Goal: Task Accomplishment & Management: Use online tool/utility

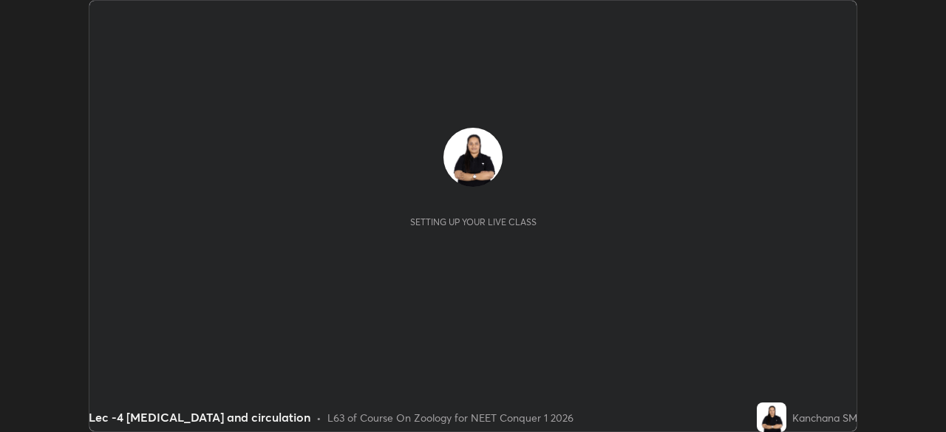
scroll to position [432, 945]
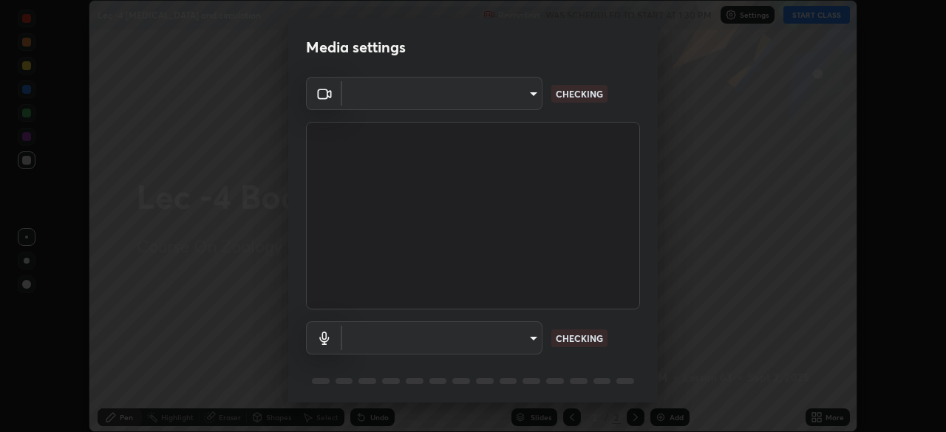
type input "d06bfa8f304afa3967ea8099af1d7ab49983dfb03d10ec62852b72a31e22bf4d"
type input "default"
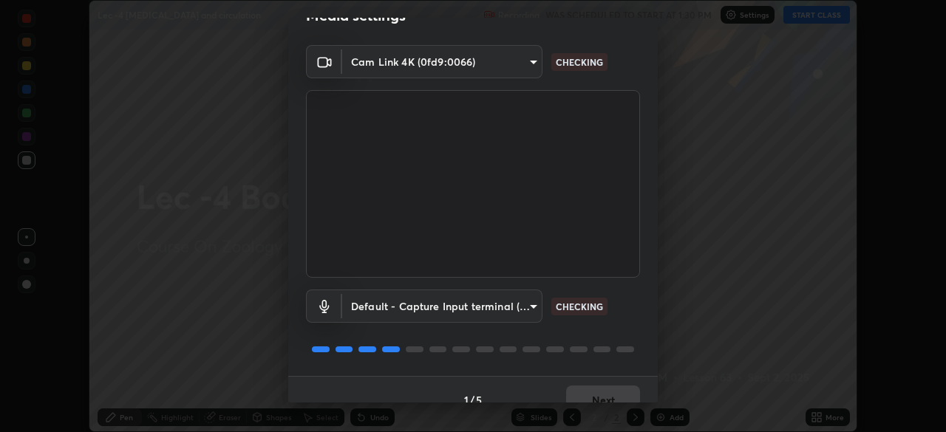
scroll to position [52, 0]
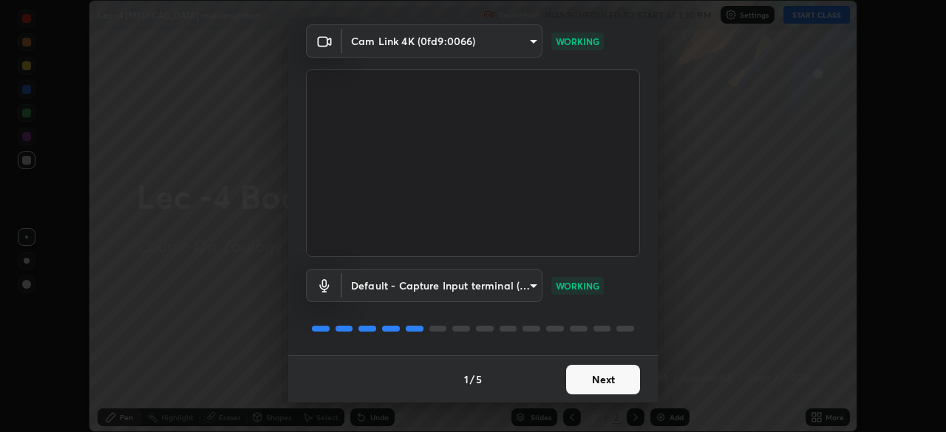
click at [598, 384] on button "Next" at bounding box center [603, 380] width 74 height 30
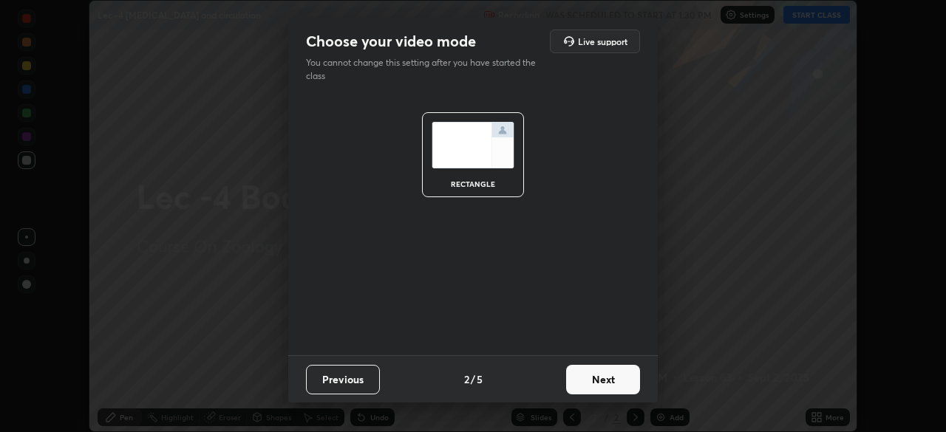
scroll to position [0, 0]
click at [594, 381] on button "Next" at bounding box center [603, 380] width 74 height 30
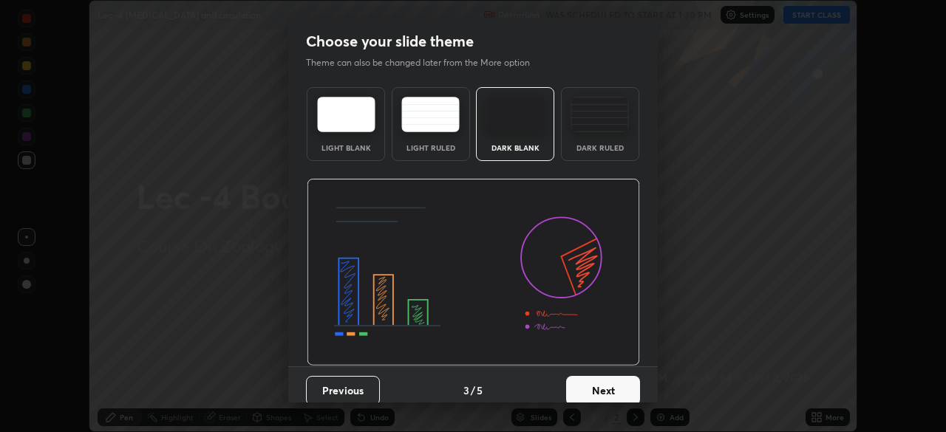
click at [594, 380] on button "Next" at bounding box center [603, 391] width 74 height 30
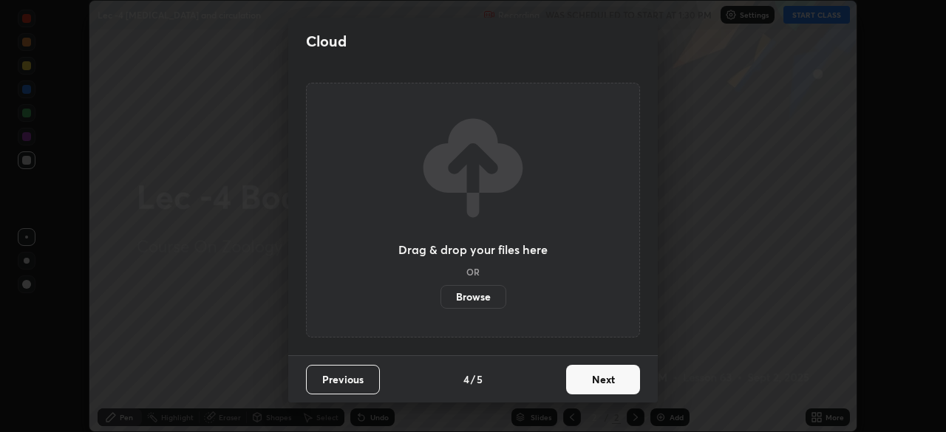
click at [594, 377] on button "Next" at bounding box center [603, 380] width 74 height 30
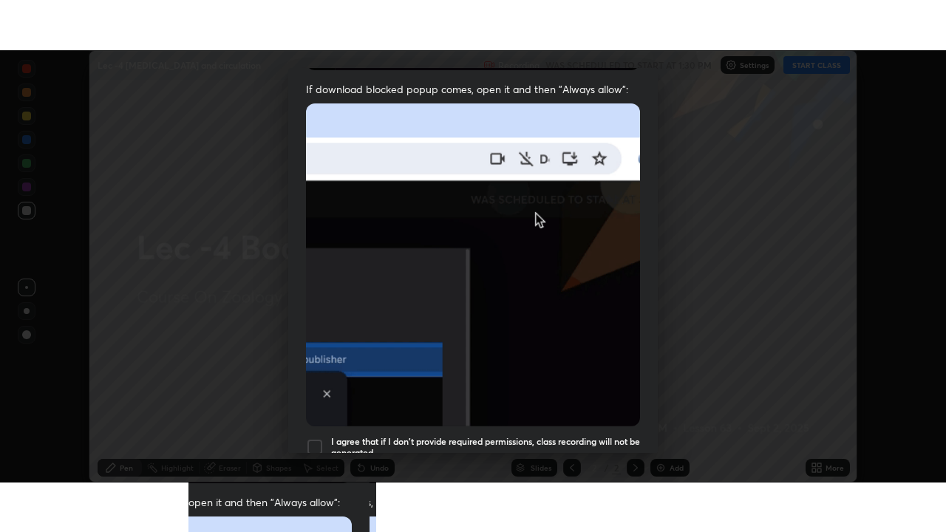
scroll to position [354, 0]
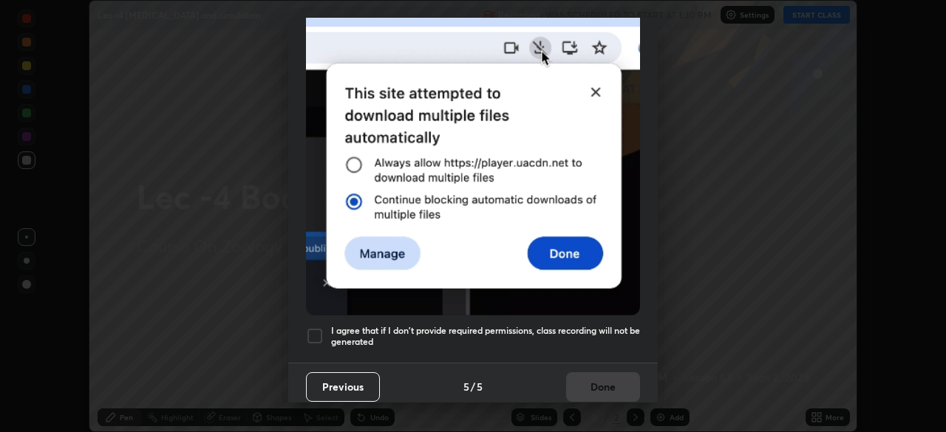
click at [315, 327] on div at bounding box center [315, 336] width 18 height 18
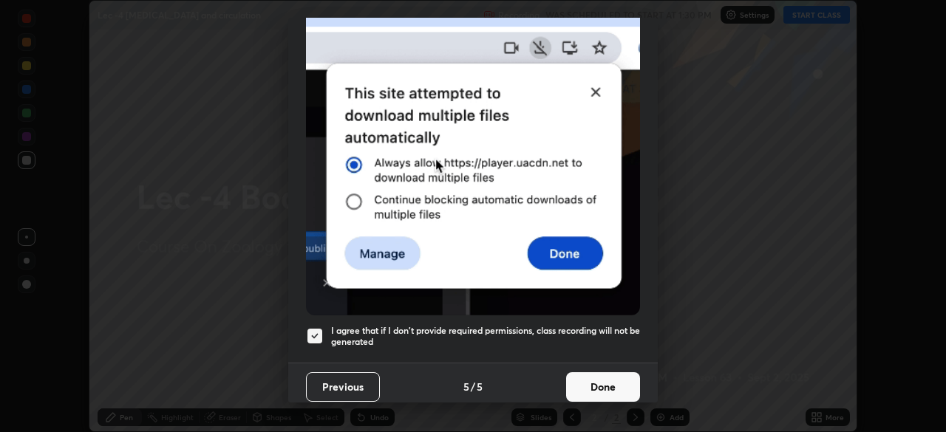
click at [588, 386] on button "Done" at bounding box center [603, 387] width 74 height 30
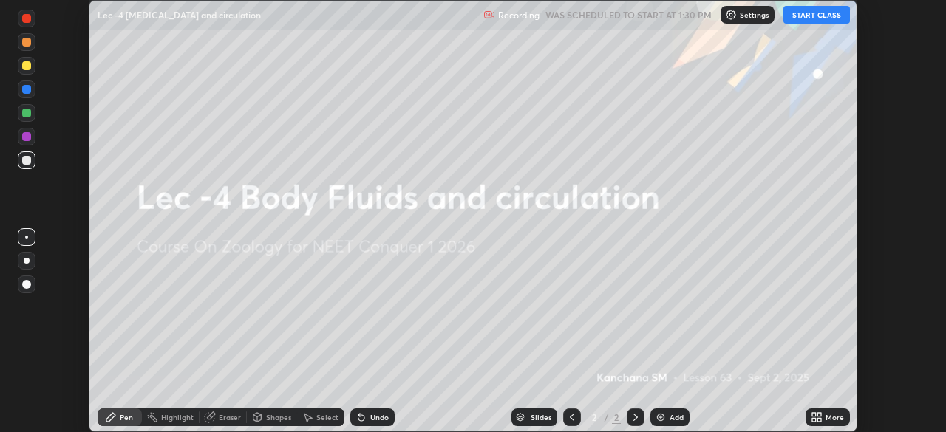
click at [816, 18] on button "START CLASS" at bounding box center [816, 15] width 67 height 18
click at [821, 421] on icon at bounding box center [819, 420] width 4 height 4
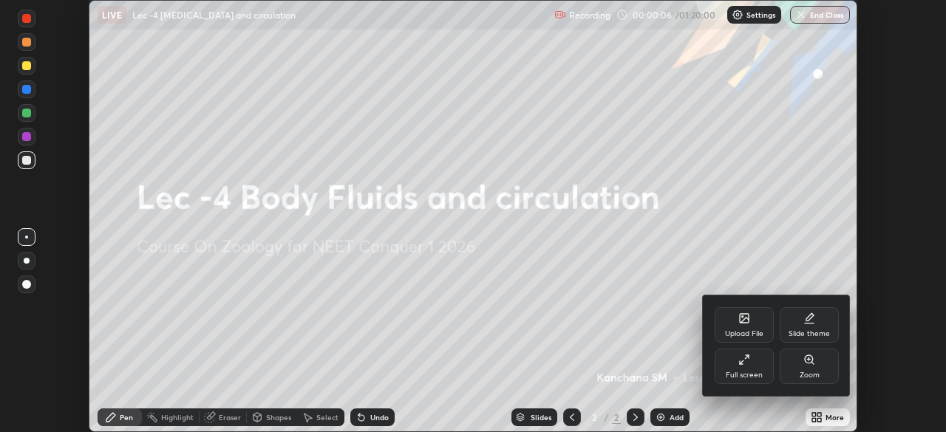
click at [742, 364] on icon at bounding box center [744, 360] width 12 height 12
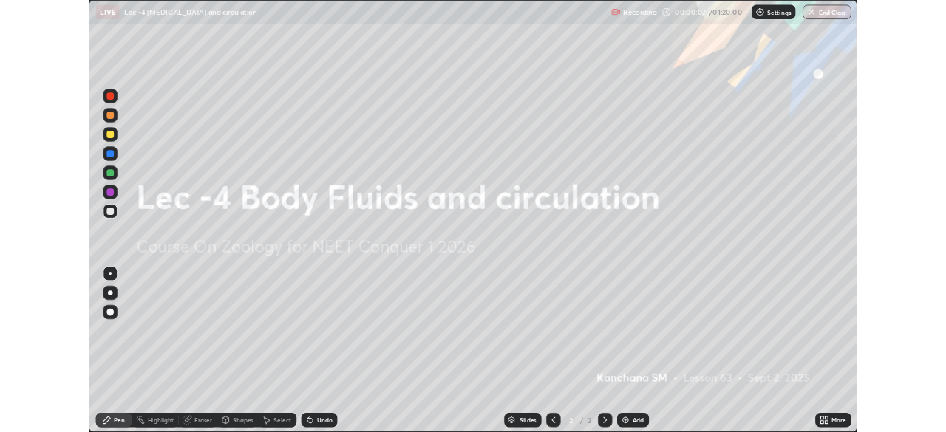
scroll to position [532, 946]
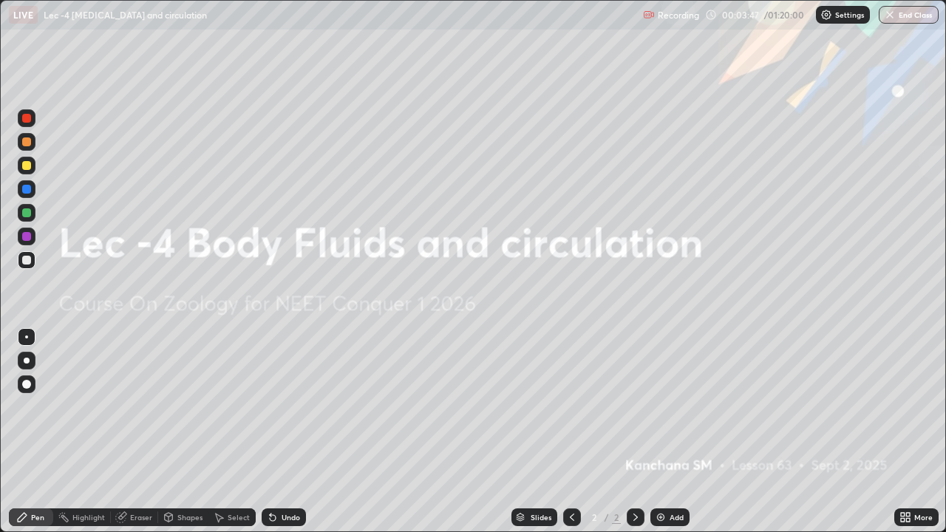
click at [652, 432] on div "Add" at bounding box center [669, 517] width 39 height 18
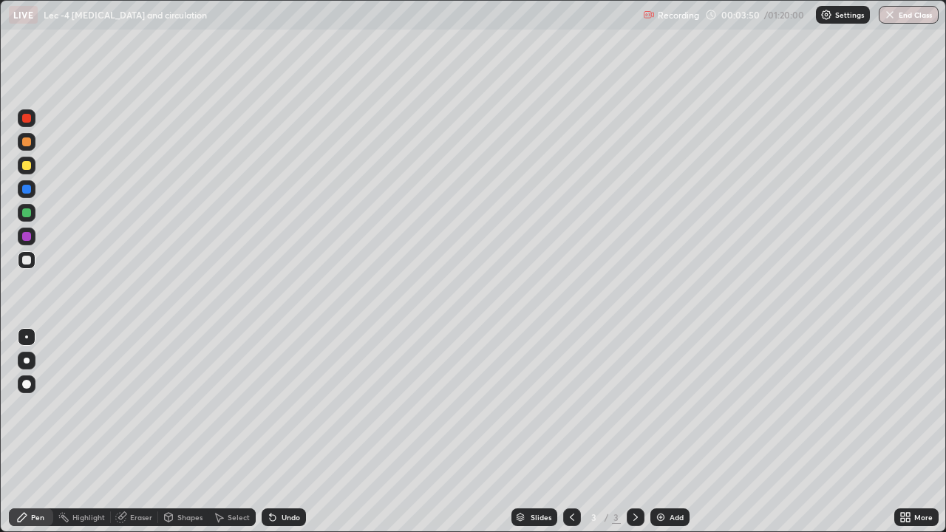
click at [27, 166] on div at bounding box center [26, 165] width 9 height 9
click at [28, 384] on div at bounding box center [26, 384] width 9 height 9
click at [219, 432] on icon at bounding box center [220, 518] width 8 height 9
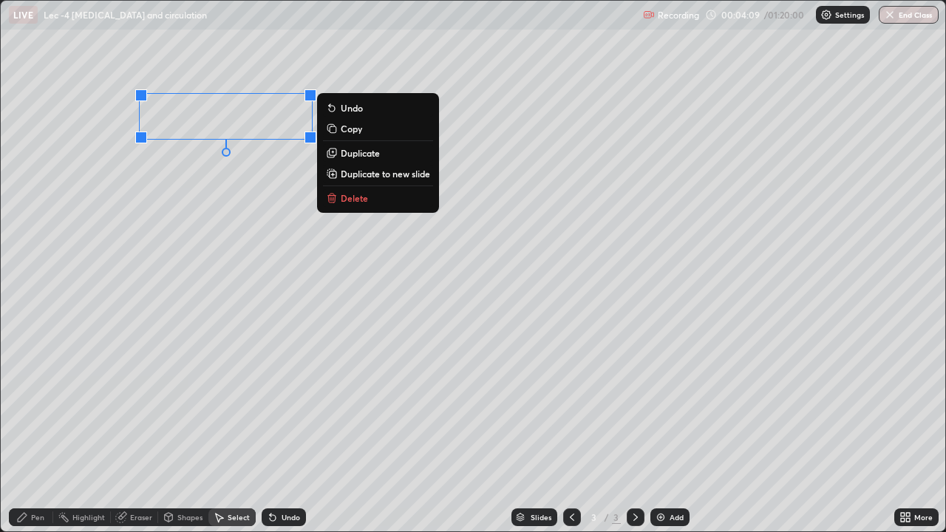
click at [161, 166] on div "0 ° Undo Copy Duplicate Duplicate to new slide Delete" at bounding box center [473, 266] width 944 height 531
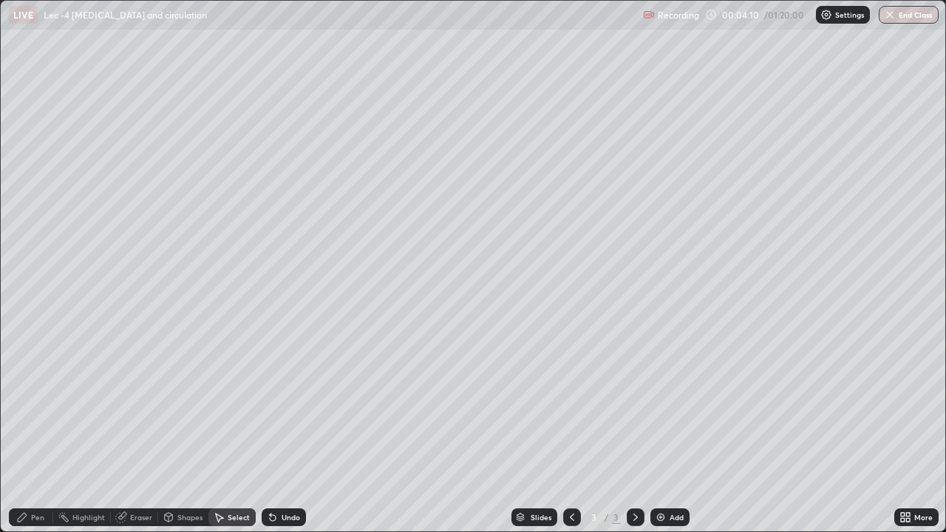
click at [33, 432] on div "Pen" at bounding box center [31, 517] width 44 height 18
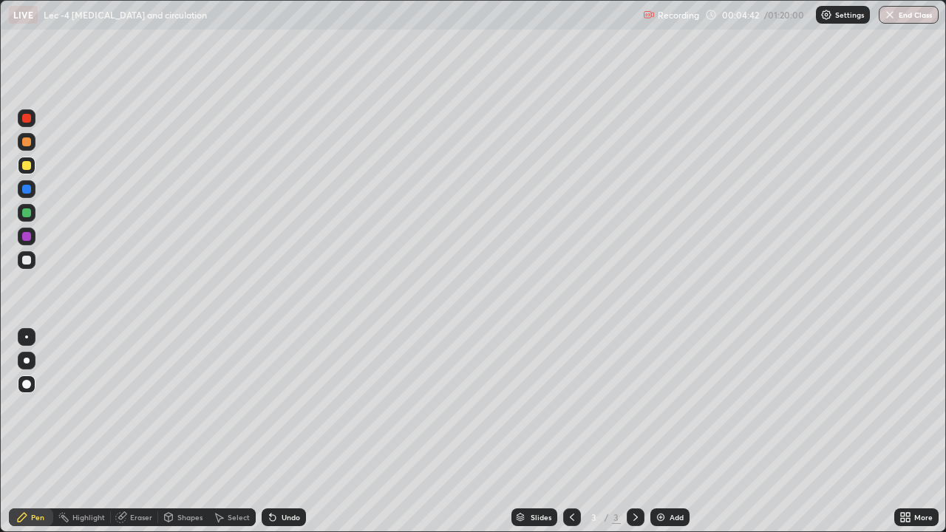
click at [30, 266] on div at bounding box center [27, 260] width 18 height 18
click at [27, 361] on div at bounding box center [27, 361] width 6 height 6
click at [270, 432] on icon at bounding box center [273, 518] width 6 height 6
click at [276, 432] on div "Undo" at bounding box center [284, 517] width 44 height 18
click at [25, 146] on div at bounding box center [26, 141] width 9 height 9
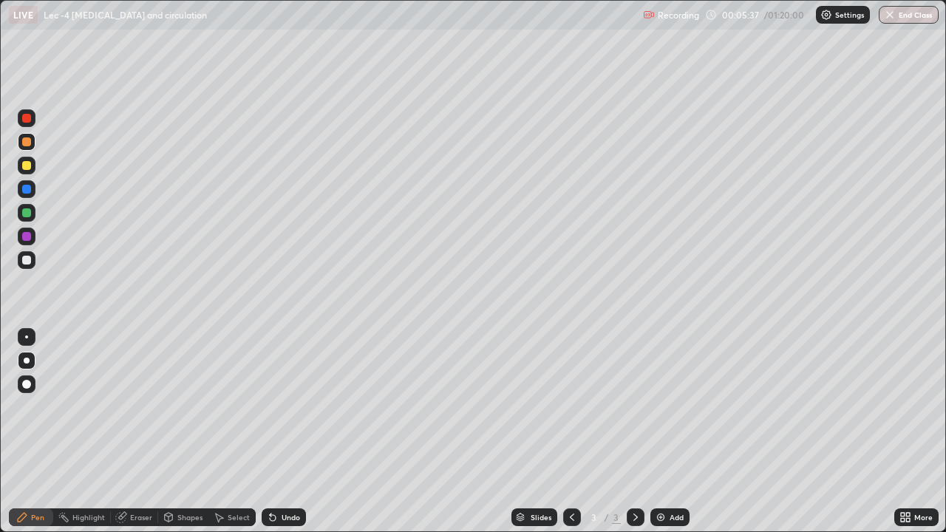
click at [19, 262] on div at bounding box center [27, 260] width 18 height 18
click at [27, 189] on div at bounding box center [26, 189] width 9 height 9
click at [22, 262] on div at bounding box center [26, 260] width 9 height 9
click at [25, 142] on div at bounding box center [26, 141] width 9 height 9
click at [28, 262] on div at bounding box center [26, 260] width 9 height 9
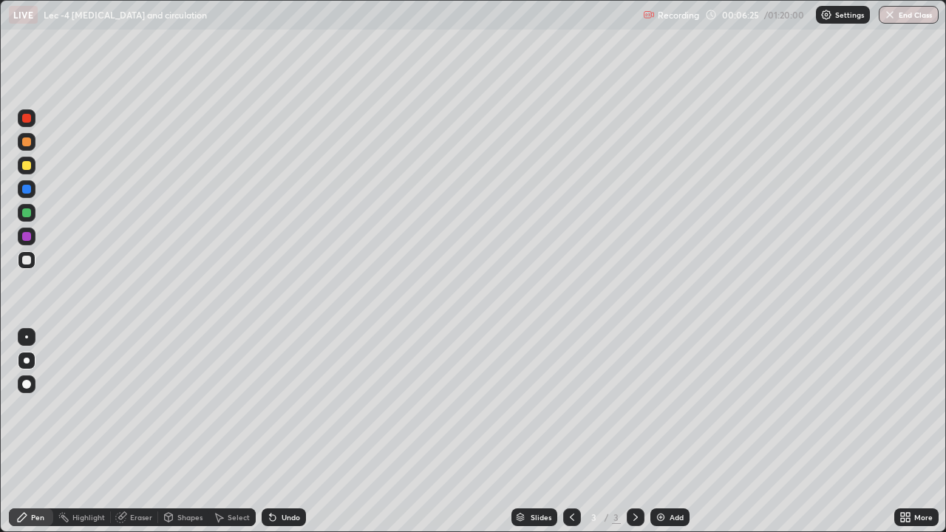
click at [30, 191] on div at bounding box center [26, 189] width 9 height 9
click at [32, 150] on div at bounding box center [27, 142] width 18 height 18
click at [29, 191] on div at bounding box center [26, 189] width 9 height 9
click at [27, 259] on div at bounding box center [26, 260] width 9 height 9
click at [140, 432] on div "Eraser" at bounding box center [141, 517] width 22 height 7
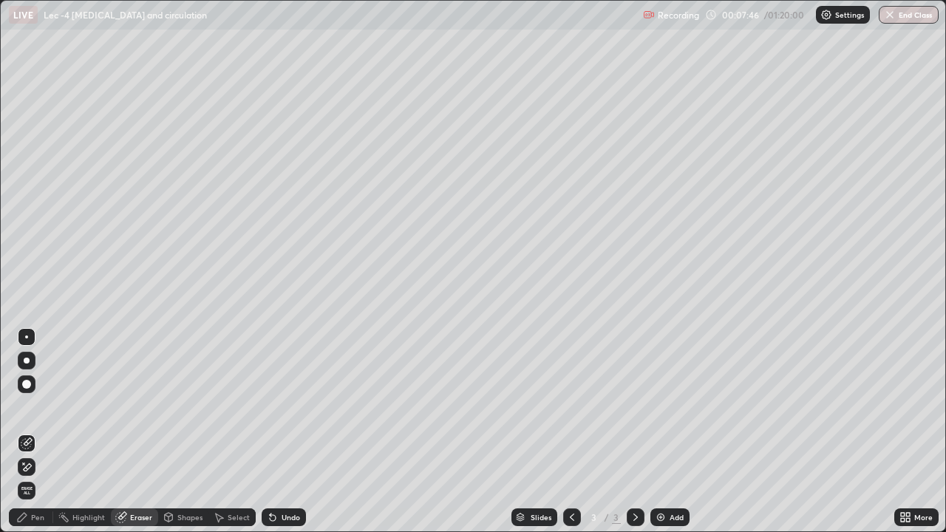
click at [40, 432] on div "Pen" at bounding box center [31, 517] width 44 height 18
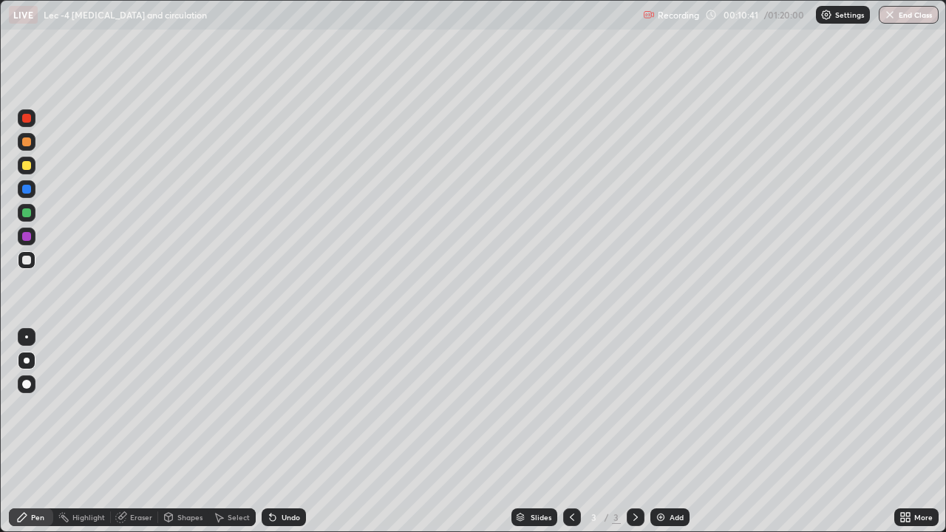
click at [290, 432] on div "Undo" at bounding box center [291, 517] width 18 height 7
click at [291, 432] on div "Undo" at bounding box center [284, 517] width 44 height 18
click at [659, 432] on img at bounding box center [661, 517] width 12 height 12
click at [27, 187] on div at bounding box center [26, 189] width 9 height 9
click at [26, 261] on div at bounding box center [26, 260] width 9 height 9
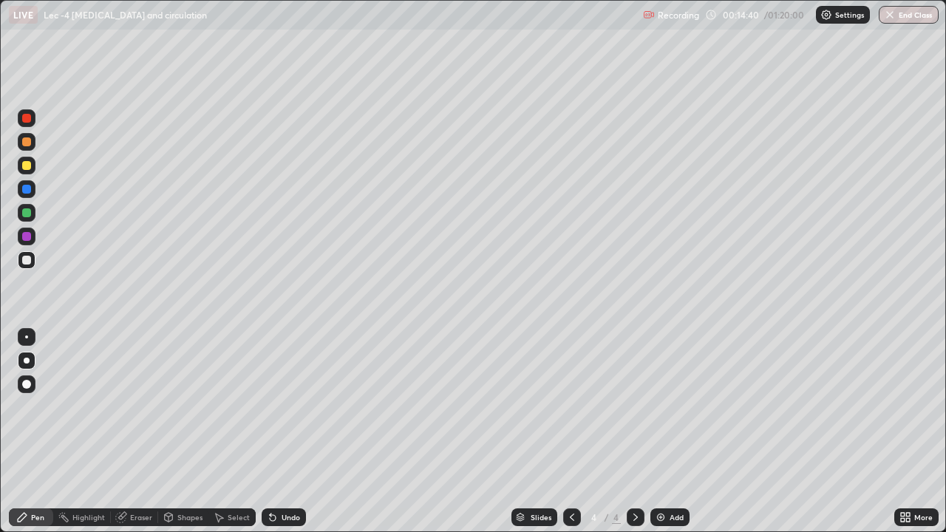
click at [32, 143] on div at bounding box center [27, 142] width 18 height 18
click at [27, 258] on div at bounding box center [26, 260] width 9 height 9
click at [279, 432] on div "Undo" at bounding box center [284, 517] width 44 height 18
click at [278, 432] on div "Undo" at bounding box center [284, 517] width 44 height 18
click at [658, 432] on img at bounding box center [661, 517] width 12 height 12
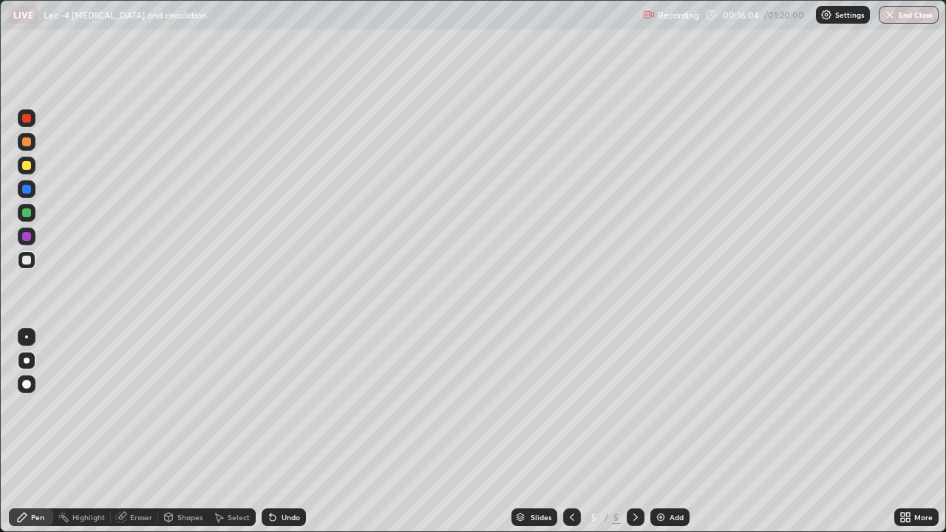
click at [26, 169] on div at bounding box center [26, 165] width 9 height 9
click at [231, 432] on div "Select" at bounding box center [231, 517] width 47 height 18
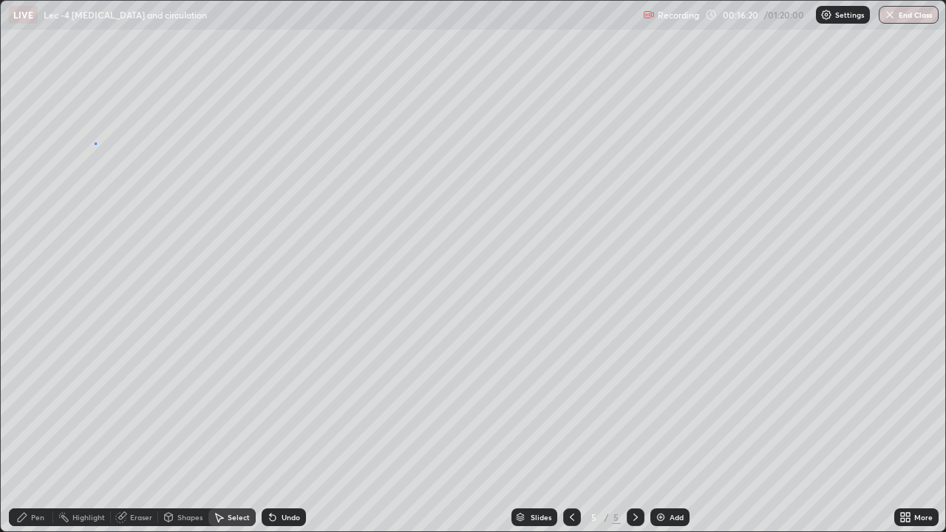
click at [95, 143] on div "0 ° Undo Copy Duplicate Duplicate to new slide Delete" at bounding box center [473, 266] width 944 height 531
click at [27, 432] on icon at bounding box center [22, 517] width 12 height 12
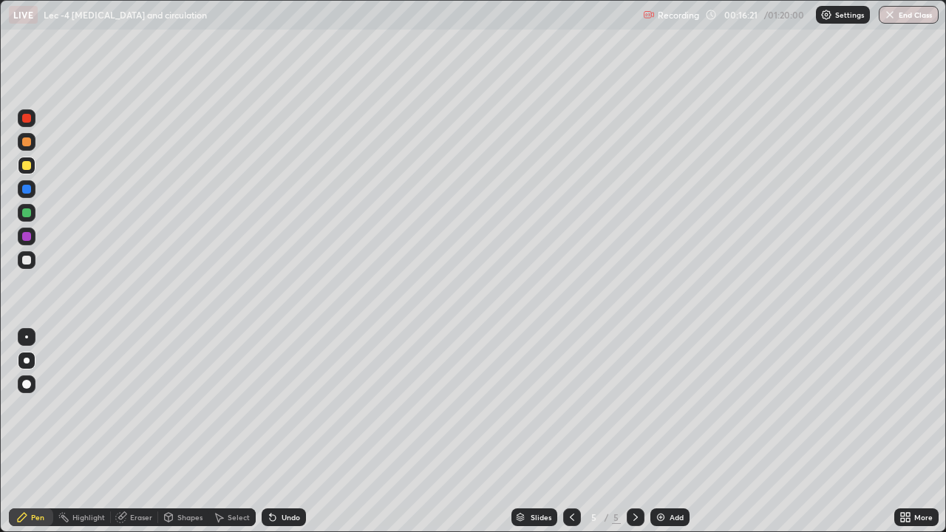
click at [27, 264] on div at bounding box center [26, 260] width 9 height 9
click at [228, 432] on div "Select" at bounding box center [239, 517] width 22 height 7
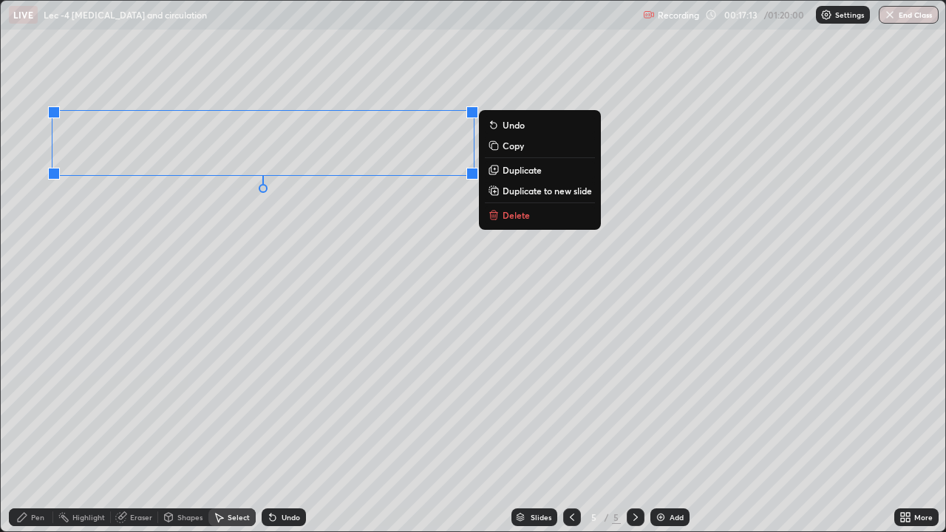
click at [171, 236] on div "0 ° Undo Copy Duplicate Duplicate to new slide Delete" at bounding box center [473, 266] width 944 height 531
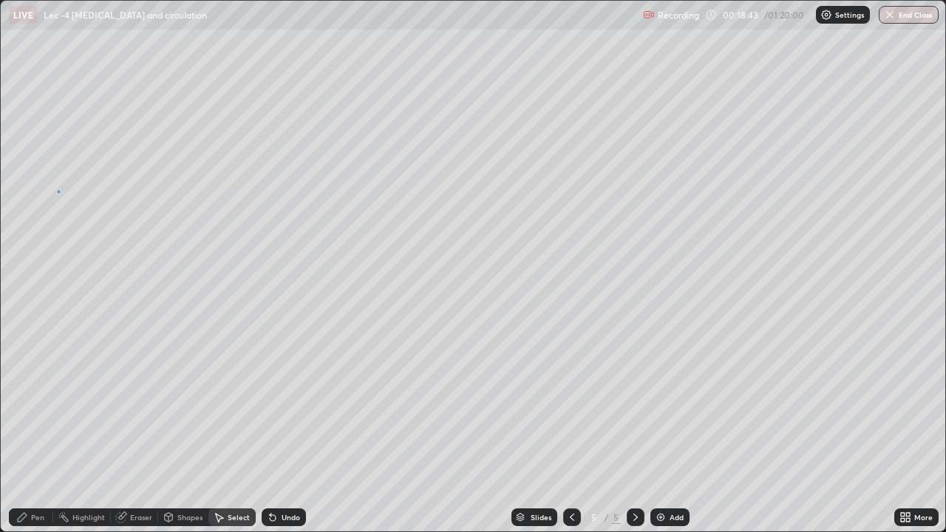
click at [58, 191] on div "0 ° Undo Copy Duplicate Duplicate to new slide Delete" at bounding box center [473, 266] width 944 height 531
click at [31, 432] on div "Pen" at bounding box center [37, 517] width 13 height 7
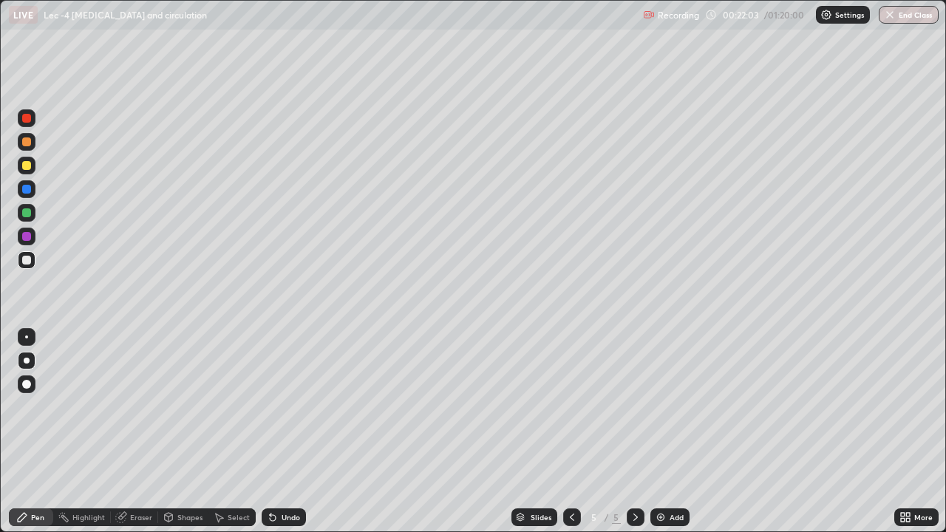
click at [271, 432] on icon at bounding box center [273, 518] width 6 height 6
click at [283, 432] on div "Undo" at bounding box center [284, 517] width 44 height 18
click at [28, 166] on div at bounding box center [26, 165] width 9 height 9
click at [24, 263] on div at bounding box center [26, 260] width 9 height 9
click at [126, 432] on icon at bounding box center [121, 517] width 12 height 12
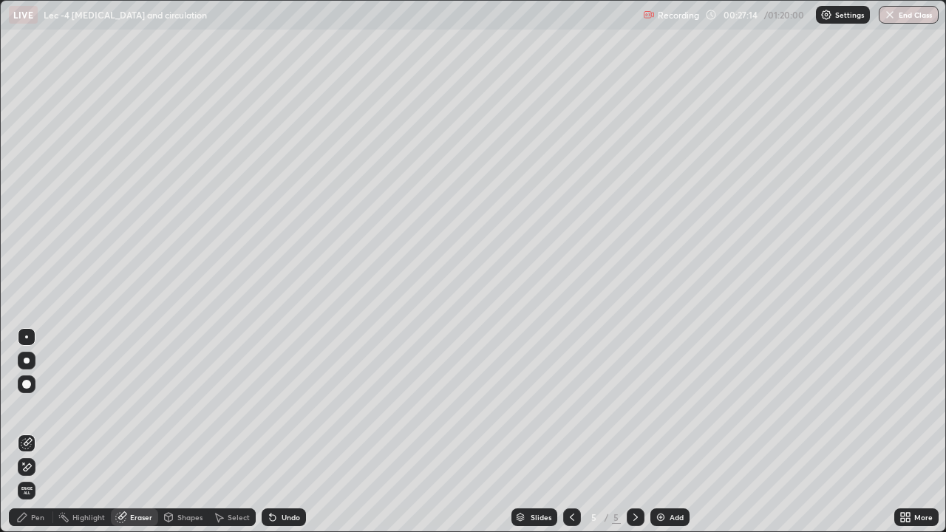
click at [35, 432] on div "Pen" at bounding box center [31, 517] width 44 height 18
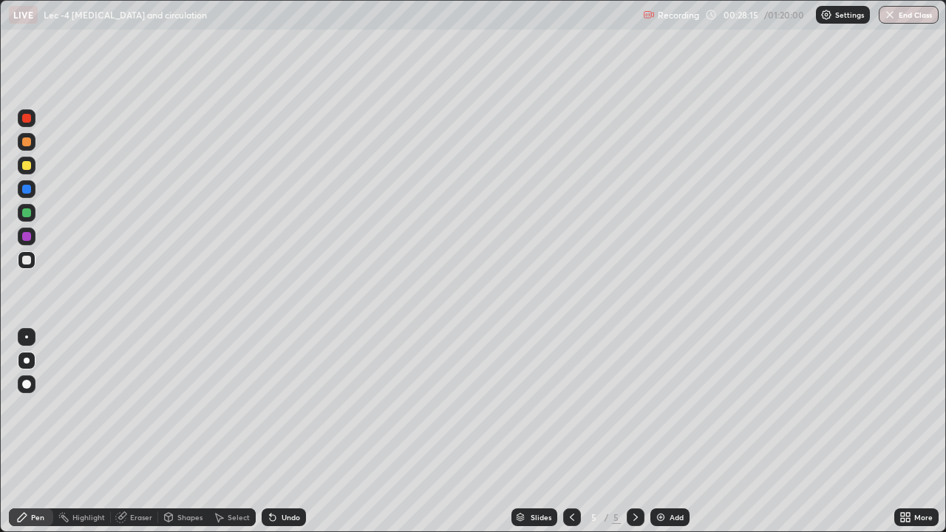
click at [33, 123] on div at bounding box center [27, 118] width 18 height 18
click at [33, 267] on div at bounding box center [27, 260] width 18 height 18
click at [27, 337] on div at bounding box center [26, 336] width 3 height 3
click at [656, 432] on img at bounding box center [661, 517] width 12 height 12
click at [902, 432] on icon at bounding box center [903, 520] width 4 height 4
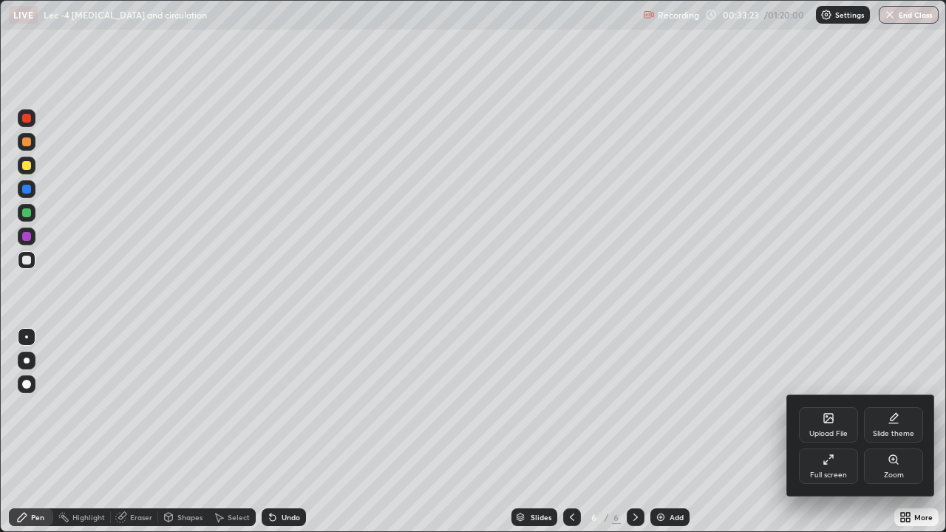
click at [826, 432] on div "Full screen" at bounding box center [828, 466] width 59 height 35
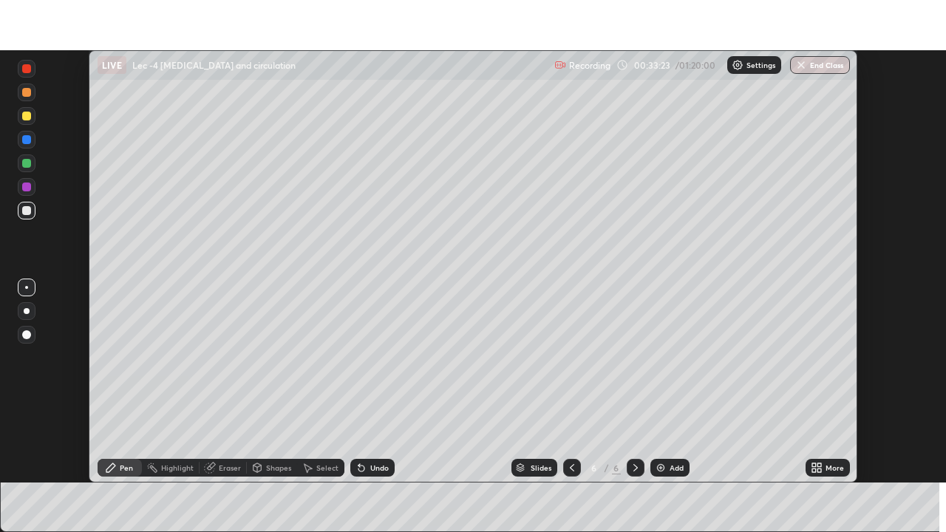
scroll to position [73466, 72952]
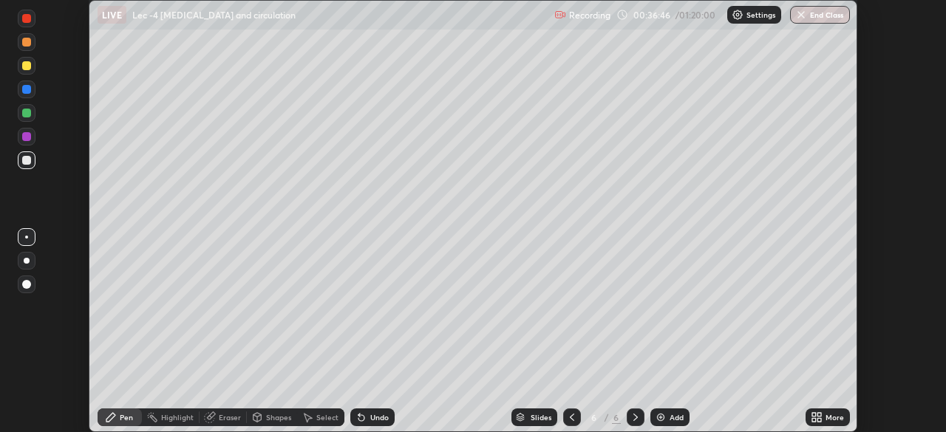
click at [819, 420] on icon at bounding box center [819, 420] width 4 height 4
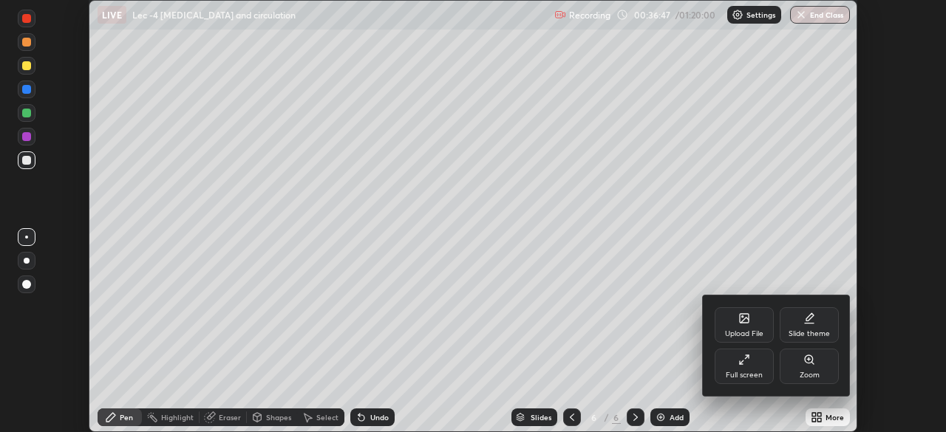
click at [755, 366] on div "Full screen" at bounding box center [744, 366] width 59 height 35
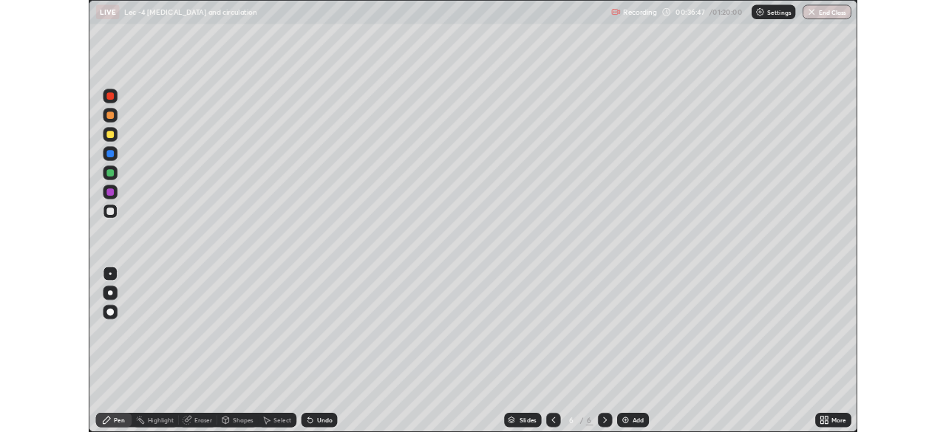
scroll to position [532, 946]
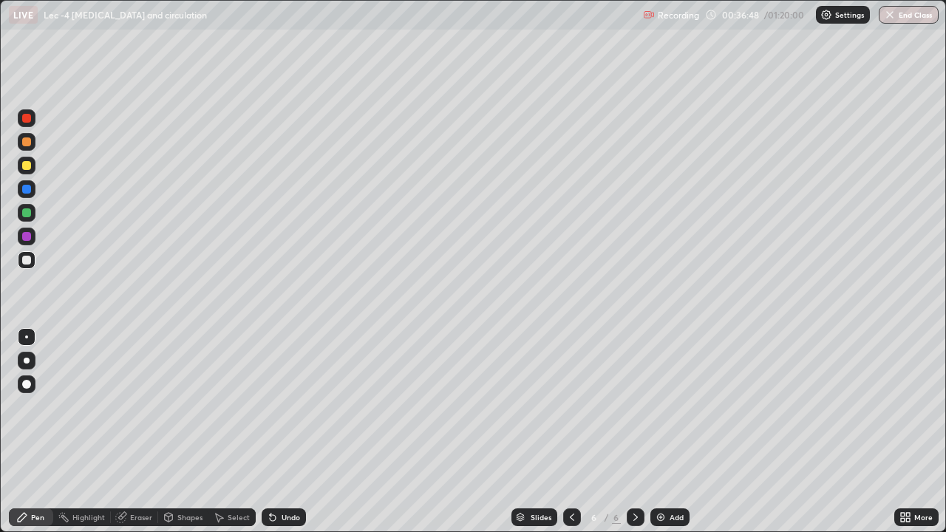
click at [909, 432] on icon at bounding box center [908, 520] width 4 height 4
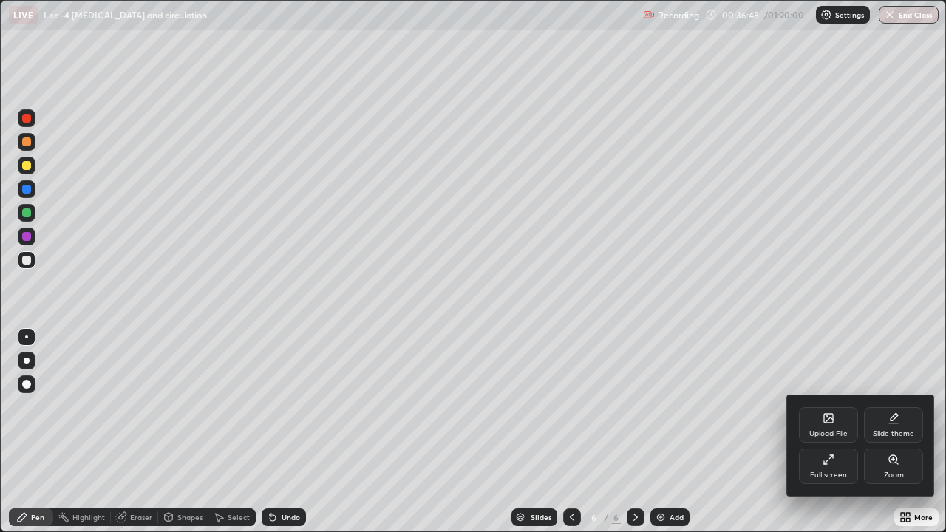
click at [828, 425] on div "Upload File" at bounding box center [828, 424] width 59 height 35
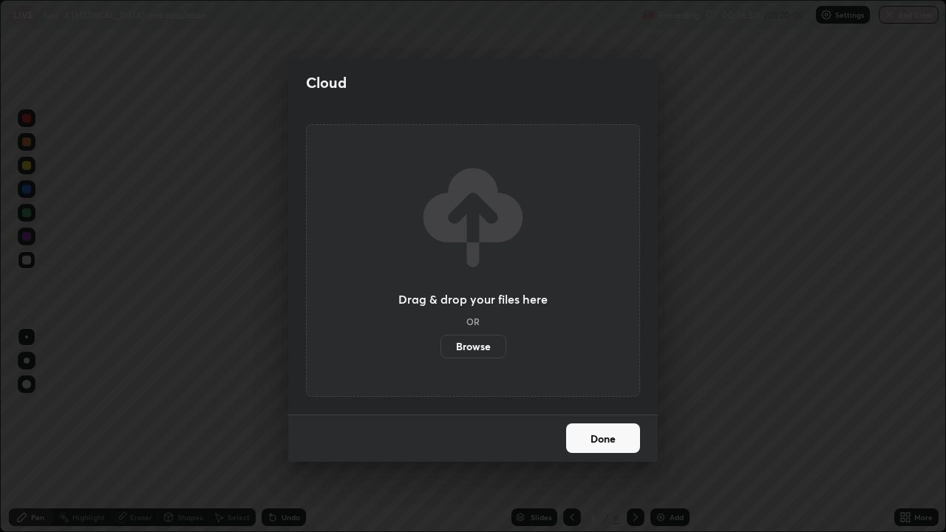
click at [481, 344] on label "Browse" at bounding box center [473, 347] width 66 height 24
click at [440, 344] on input "Browse" at bounding box center [440, 347] width 0 height 24
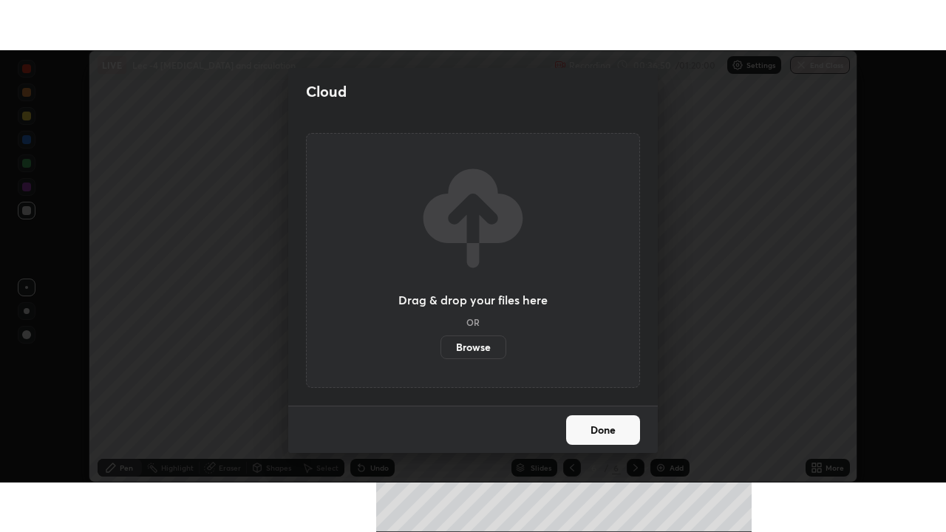
scroll to position [73466, 72952]
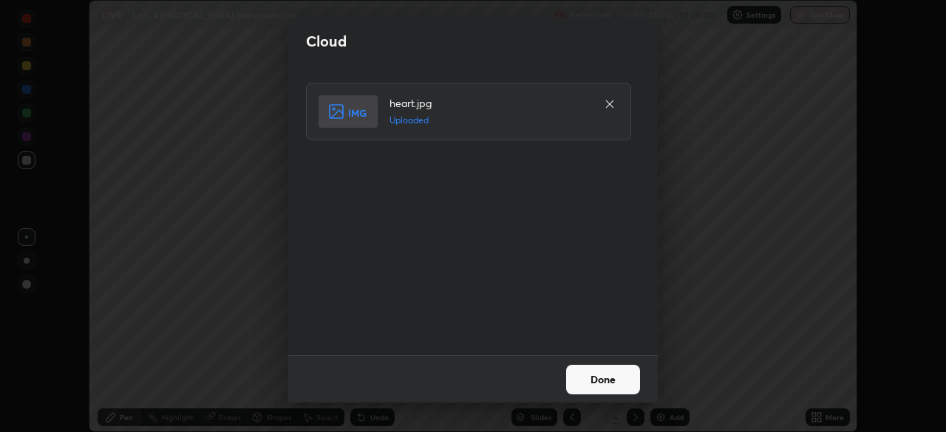
click at [597, 375] on button "Done" at bounding box center [603, 380] width 74 height 30
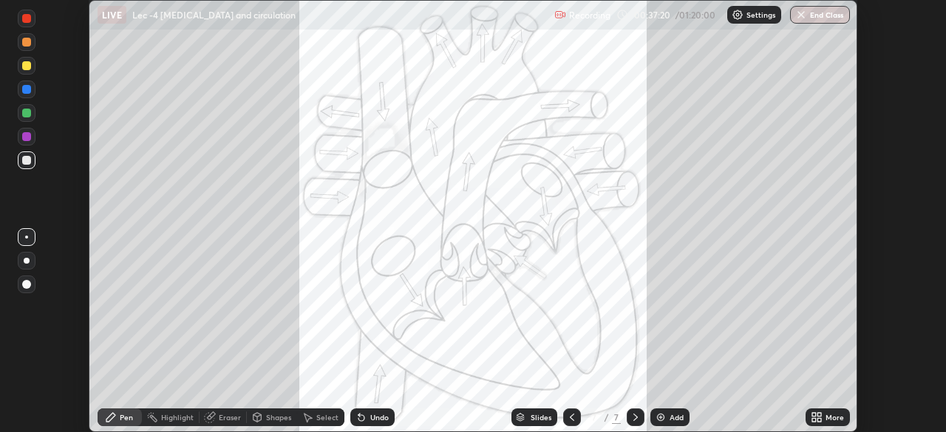
click at [819, 420] on icon at bounding box center [819, 420] width 4 height 4
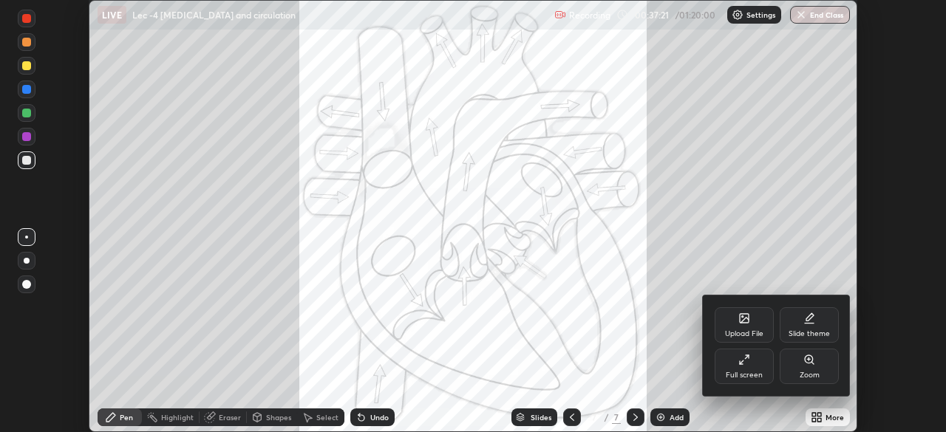
click at [754, 367] on div "Full screen" at bounding box center [744, 366] width 59 height 35
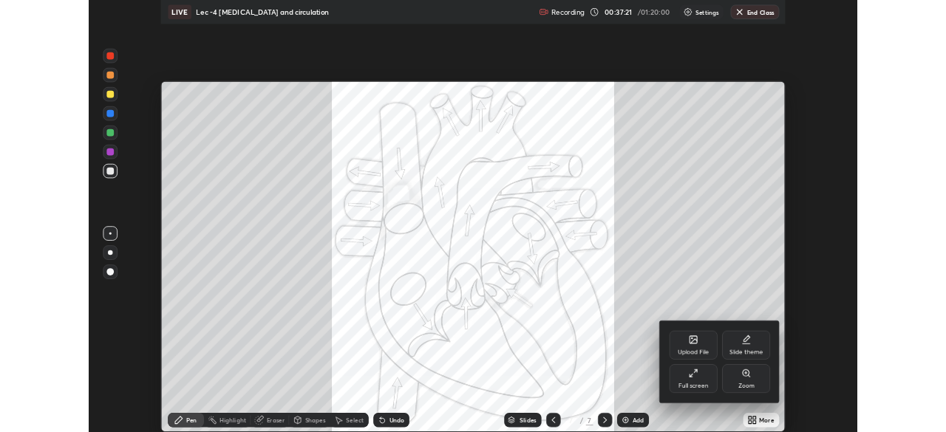
scroll to position [532, 946]
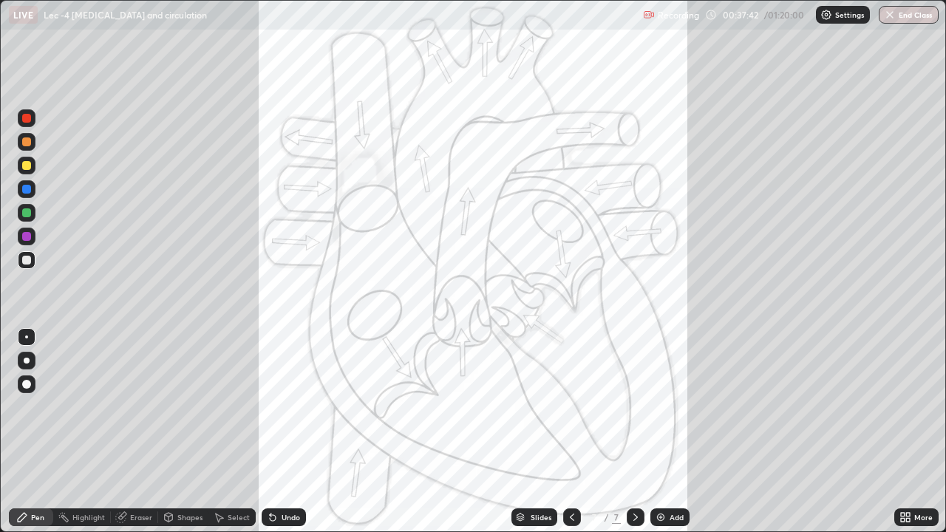
click at [24, 432] on div at bounding box center [27, 413] width 24 height 177
click at [25, 260] on div at bounding box center [26, 260] width 9 height 9
click at [30, 193] on div at bounding box center [26, 189] width 9 height 9
click at [0, 432] on div "Setting up your live class" at bounding box center [473, 266] width 946 height 532
click at [142, 432] on div "Eraser" at bounding box center [141, 517] width 22 height 7
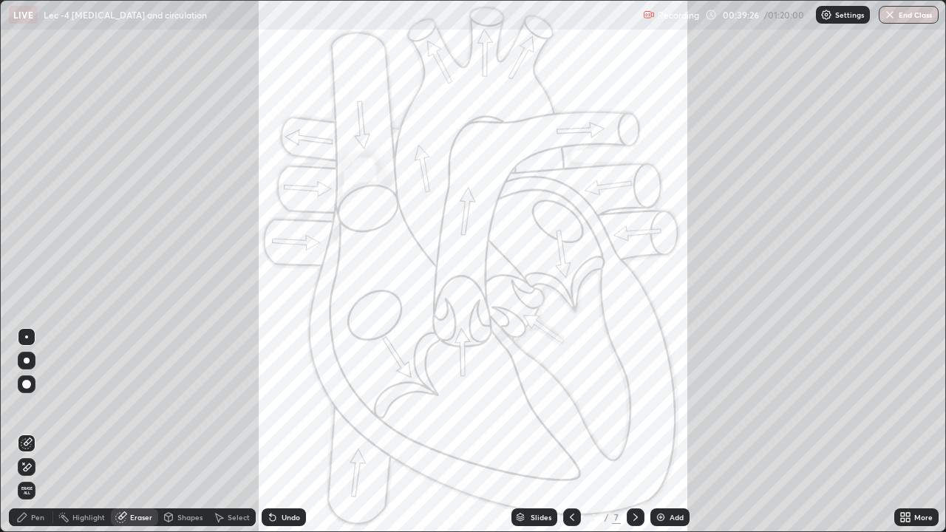
click at [31, 432] on div "Pen" at bounding box center [31, 517] width 44 height 18
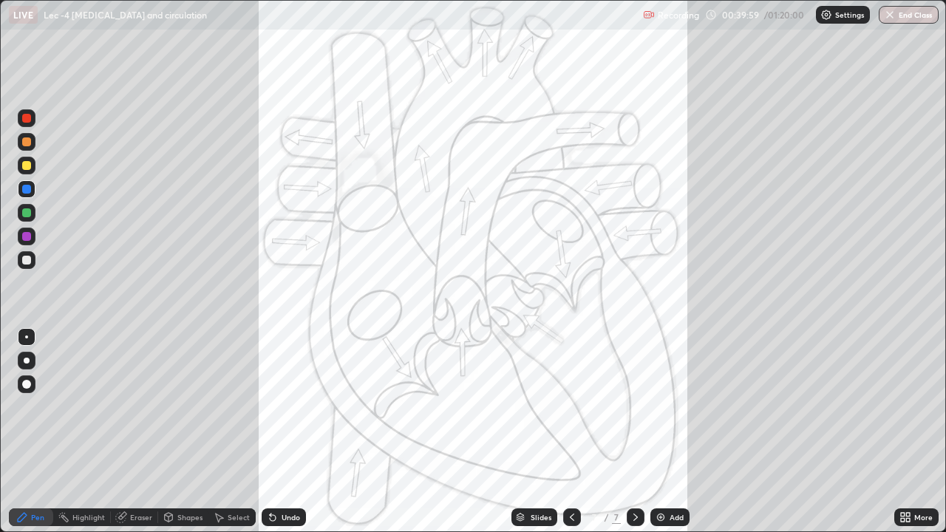
click at [27, 261] on div at bounding box center [26, 260] width 9 height 9
click at [29, 188] on div at bounding box center [26, 189] width 9 height 9
click at [26, 124] on div at bounding box center [27, 118] width 18 height 18
click at [32, 265] on div at bounding box center [27, 260] width 18 height 18
click at [113, 432] on div "Eraser" at bounding box center [134, 517] width 47 height 18
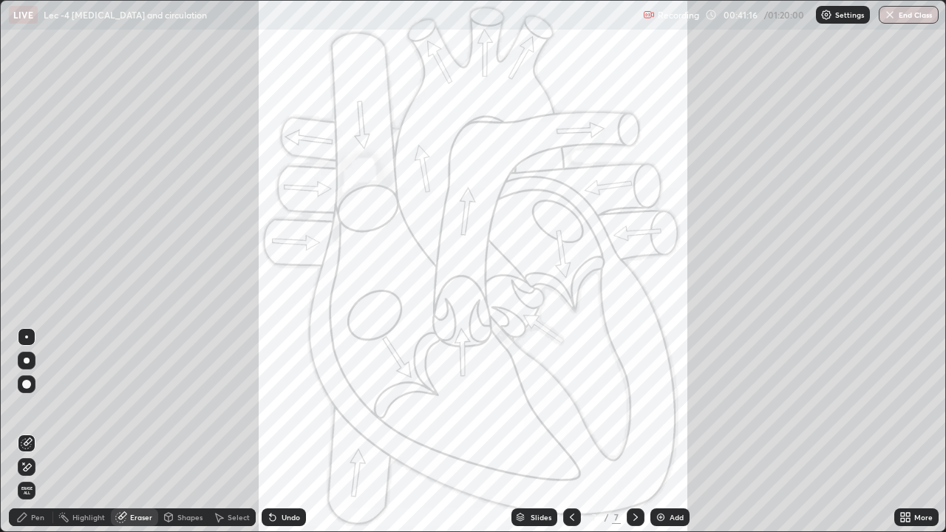
click at [30, 432] on div "Pen" at bounding box center [31, 517] width 44 height 18
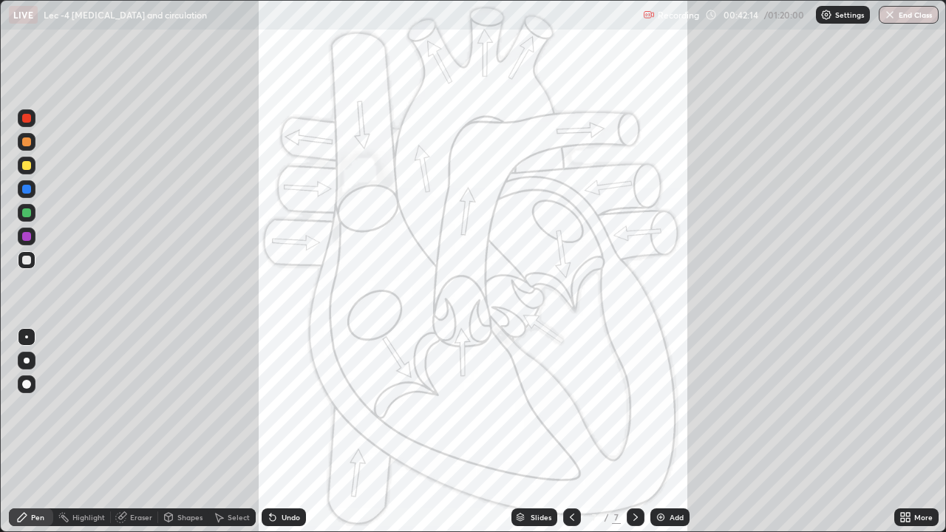
click at [27, 214] on div at bounding box center [26, 212] width 9 height 9
click at [270, 432] on icon at bounding box center [273, 518] width 6 height 6
click at [272, 432] on icon at bounding box center [273, 518] width 6 height 6
click at [569, 432] on icon at bounding box center [572, 517] width 12 height 12
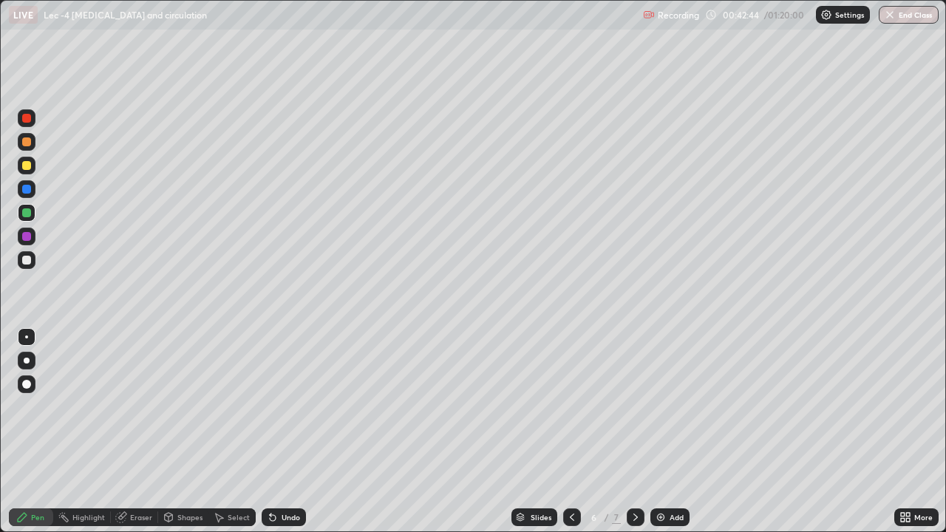
click at [570, 432] on icon at bounding box center [572, 517] width 12 height 12
click at [572, 432] on icon at bounding box center [572, 517] width 12 height 12
click at [633, 432] on div at bounding box center [636, 517] width 18 height 18
click at [632, 432] on icon at bounding box center [636, 517] width 12 height 12
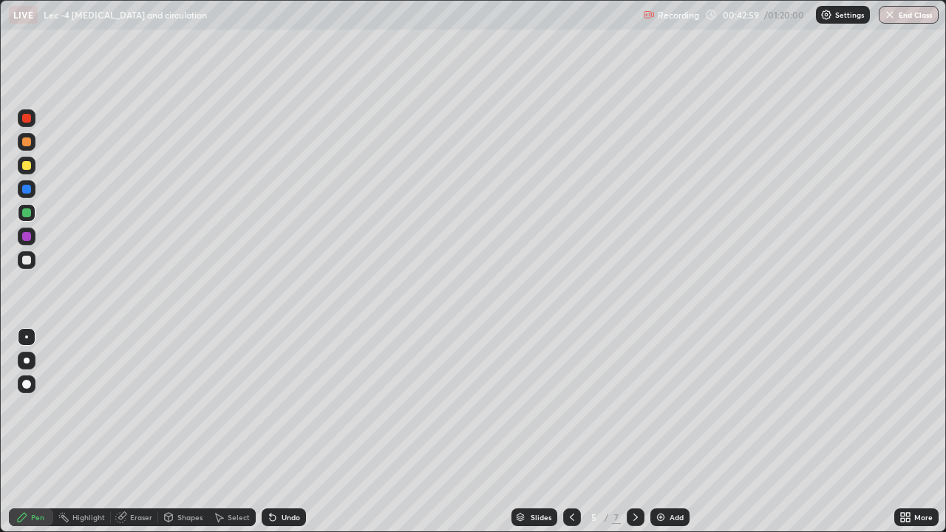
click at [636, 432] on icon at bounding box center [636, 517] width 12 height 12
click at [634, 432] on icon at bounding box center [636, 517] width 12 height 12
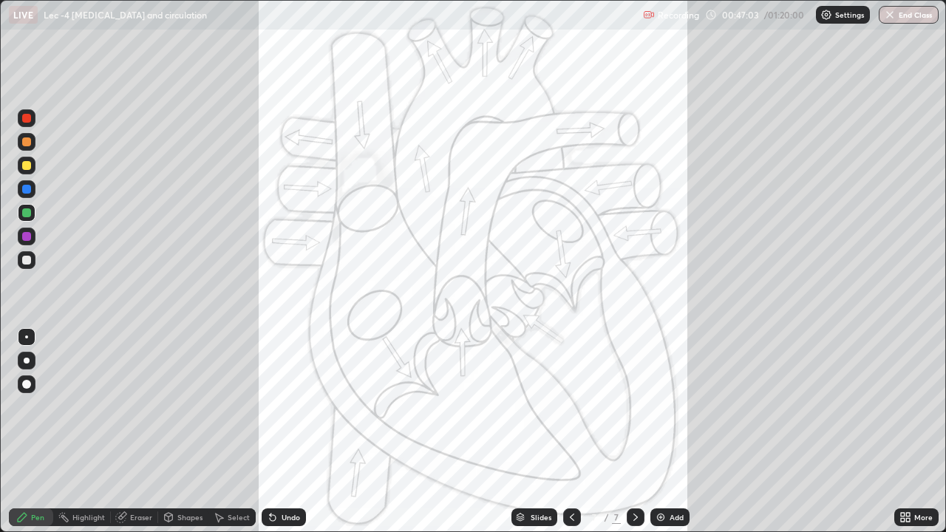
click at [26, 262] on div at bounding box center [26, 260] width 9 height 9
click at [27, 190] on div at bounding box center [26, 189] width 9 height 9
click at [141, 432] on div "Eraser" at bounding box center [141, 517] width 22 height 7
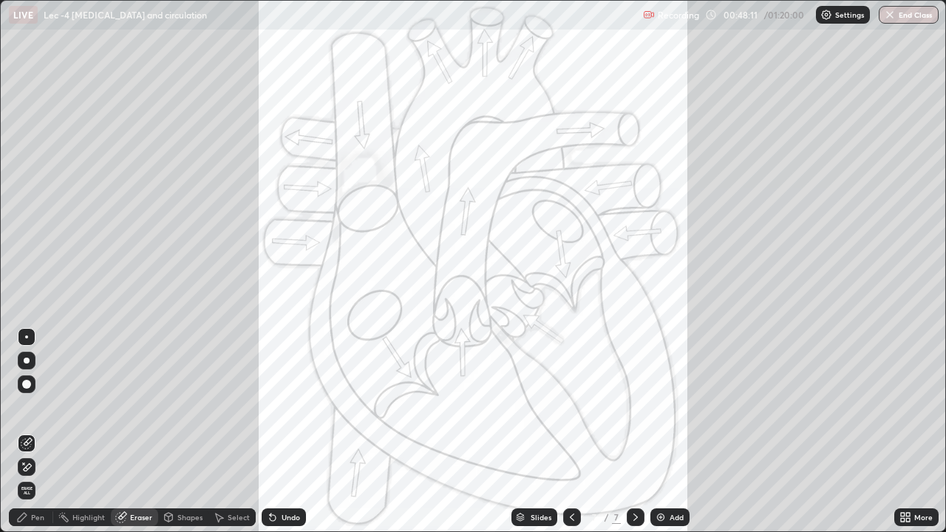
click at [30, 432] on div "Pen" at bounding box center [31, 517] width 44 height 18
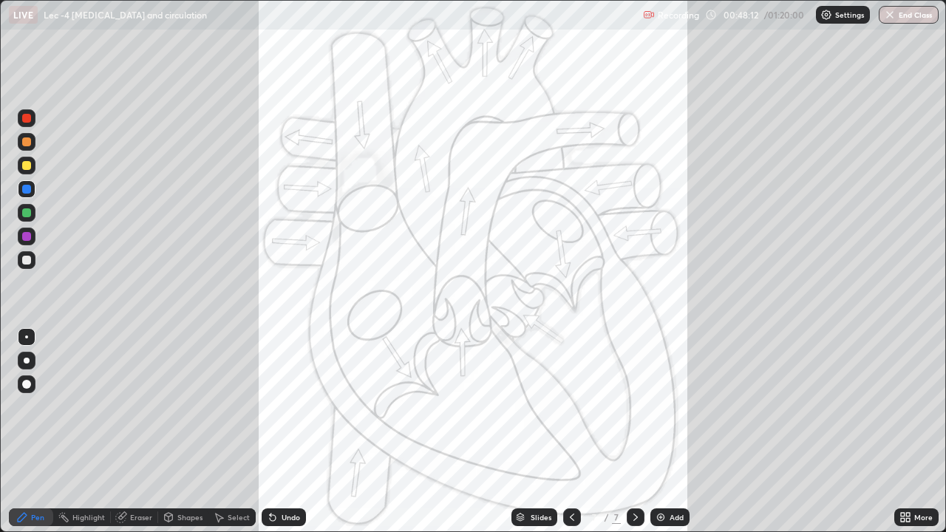
click at [25, 234] on div at bounding box center [26, 236] width 9 height 9
click at [22, 214] on div at bounding box center [26, 212] width 9 height 9
click at [463, 432] on div "Slides 7 / 7 Add" at bounding box center [600, 518] width 588 height 30
click at [462, 432] on div "Slides 7 / 7 Add" at bounding box center [600, 518] width 588 height 30
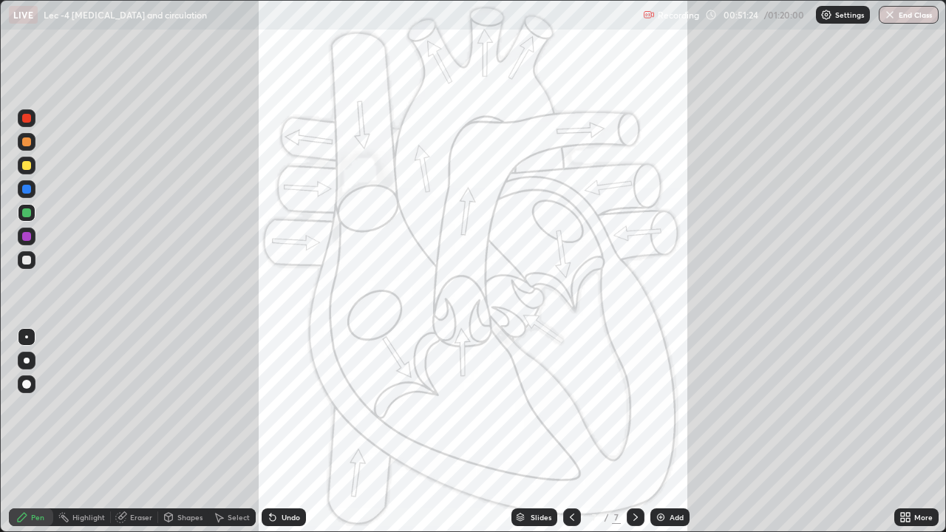
click at [27, 190] on div at bounding box center [26, 189] width 9 height 9
click at [132, 432] on div "Eraser" at bounding box center [141, 517] width 22 height 7
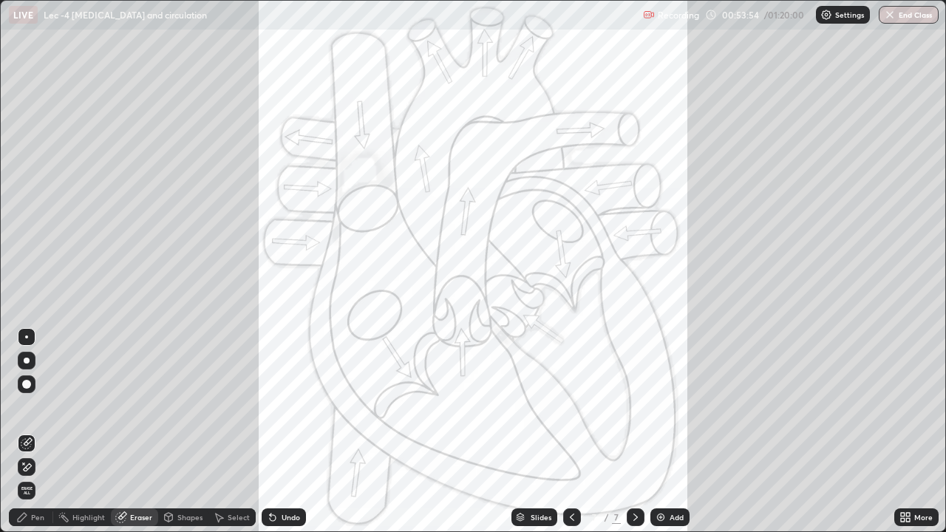
click at [26, 432] on icon at bounding box center [22, 517] width 12 height 12
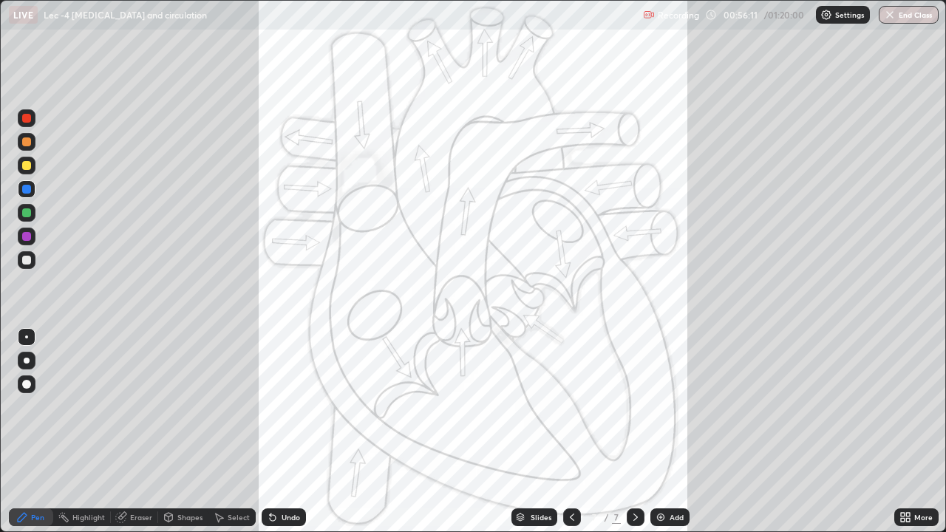
click at [28, 141] on div at bounding box center [26, 141] width 9 height 9
click at [293, 432] on div "Undo" at bounding box center [284, 517] width 44 height 18
click at [298, 432] on div "Undo" at bounding box center [284, 517] width 44 height 18
click at [566, 432] on icon at bounding box center [572, 517] width 12 height 12
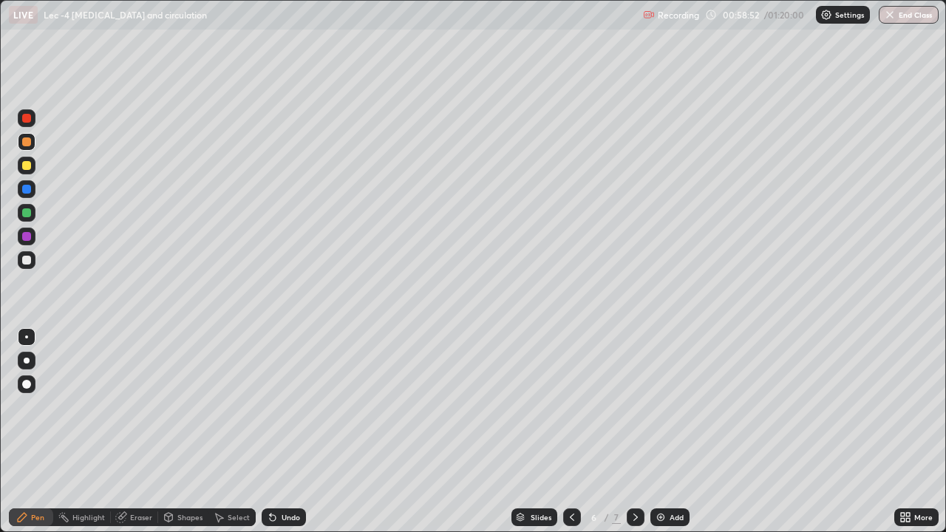
click at [166, 432] on icon at bounding box center [169, 516] width 8 height 2
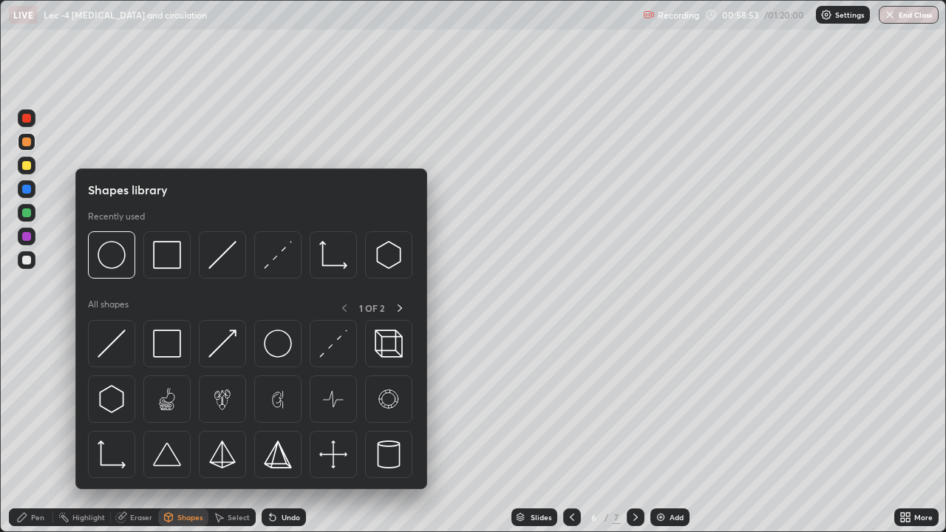
click at [126, 432] on icon at bounding box center [121, 517] width 12 height 12
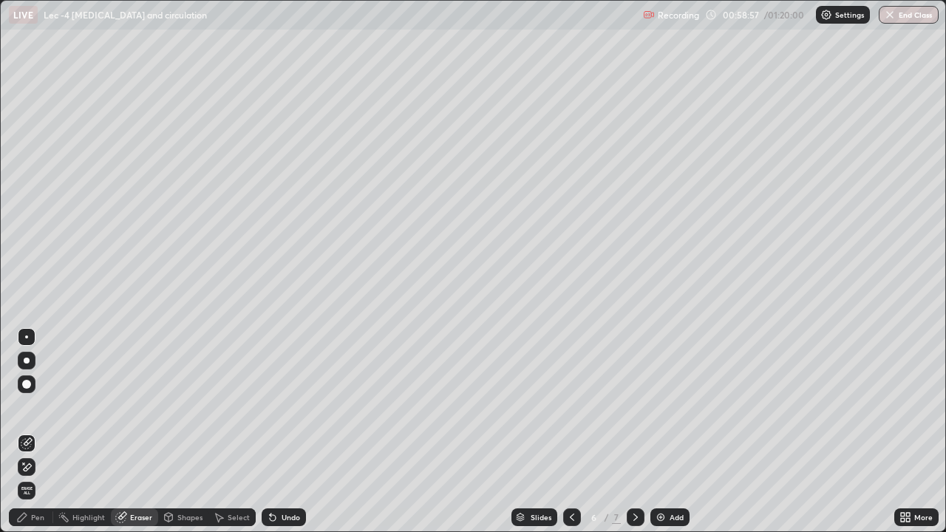
click at [26, 432] on icon at bounding box center [22, 517] width 12 height 12
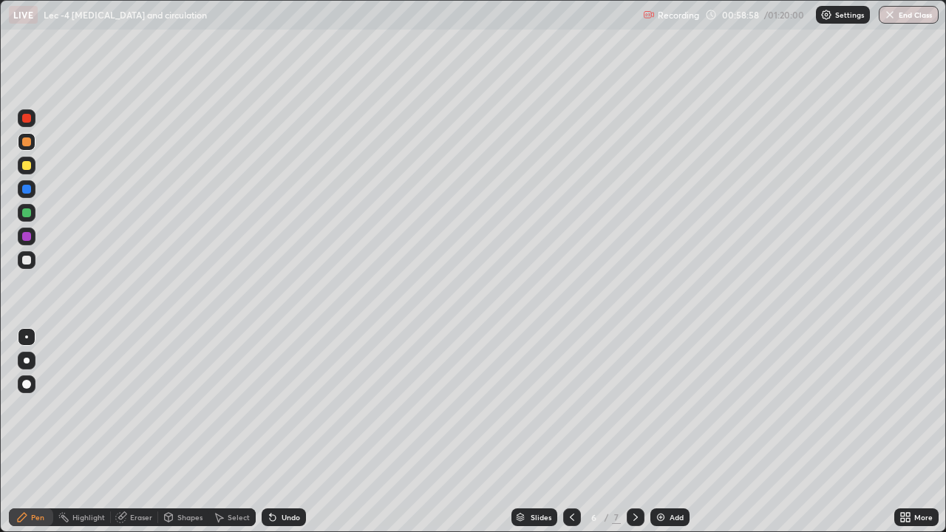
click at [27, 261] on div at bounding box center [26, 260] width 9 height 9
click at [29, 359] on div at bounding box center [27, 361] width 6 height 6
click at [219, 432] on icon at bounding box center [219, 517] width 12 height 12
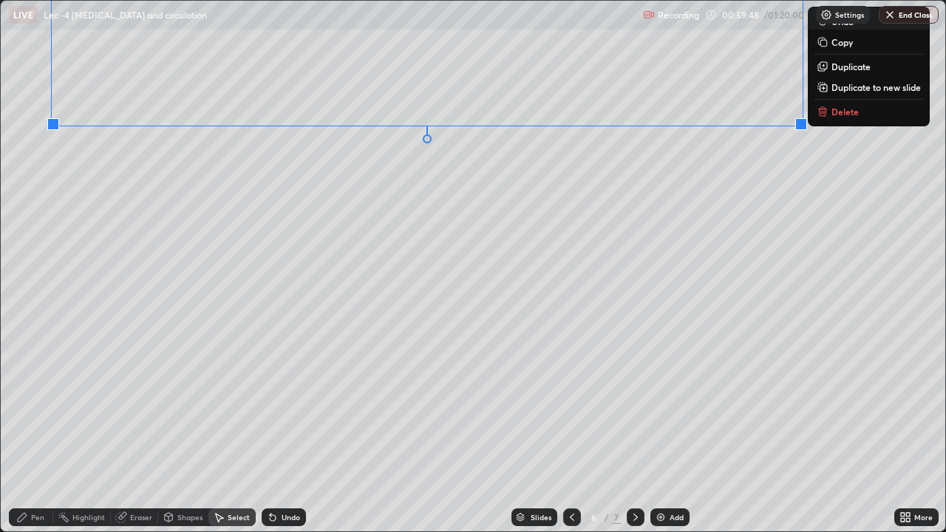
click at [313, 214] on div "0 ° Undo Copy Duplicate Duplicate to new slide Delete" at bounding box center [473, 266] width 944 height 531
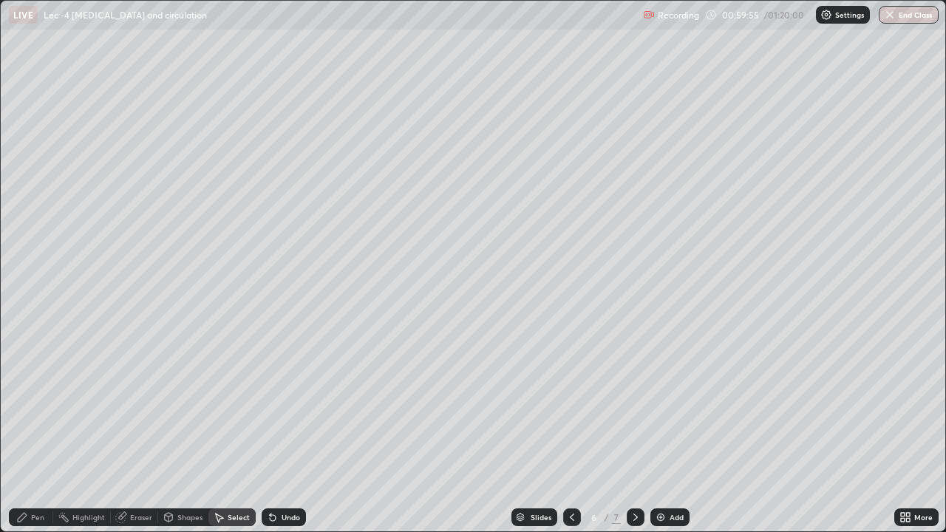
click at [34, 432] on div "Pen" at bounding box center [31, 517] width 44 height 18
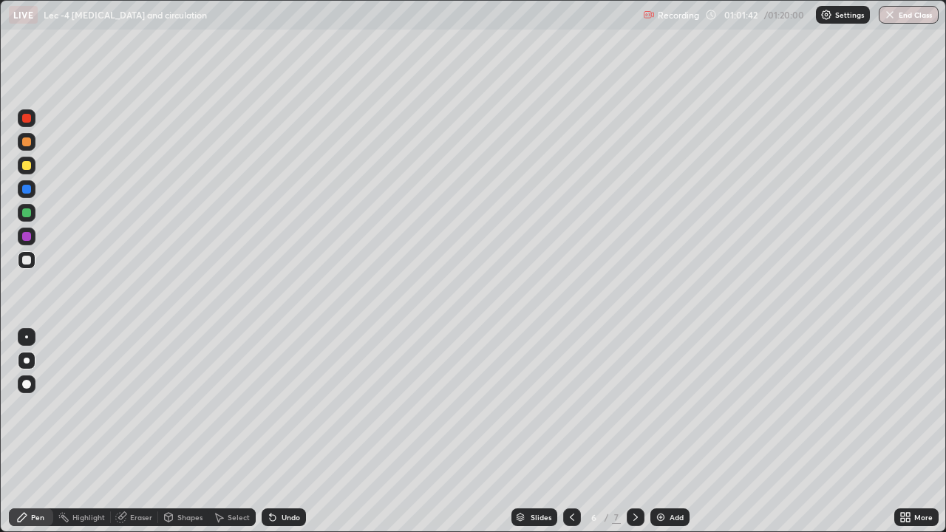
click at [233, 432] on div "Select" at bounding box center [239, 517] width 22 height 7
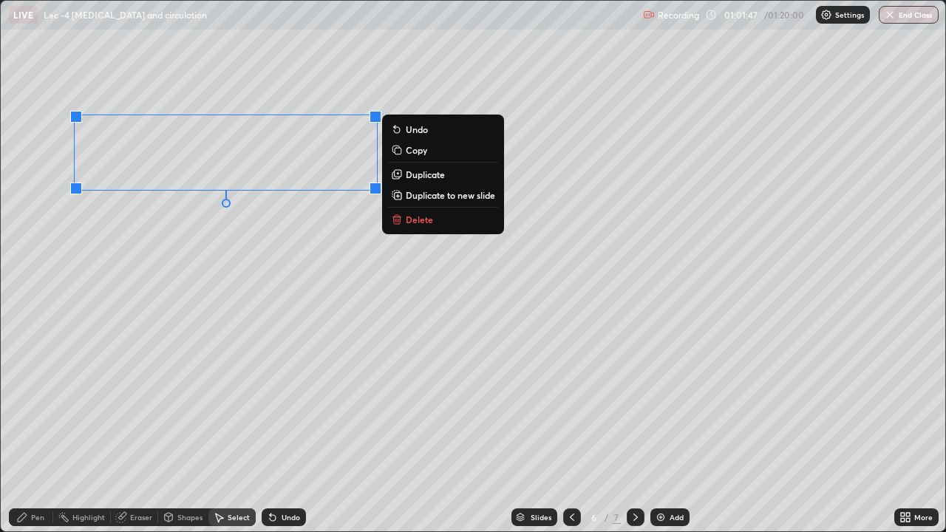
click at [156, 248] on div "0 ° Undo Copy Duplicate Duplicate to new slide Delete" at bounding box center [473, 266] width 944 height 531
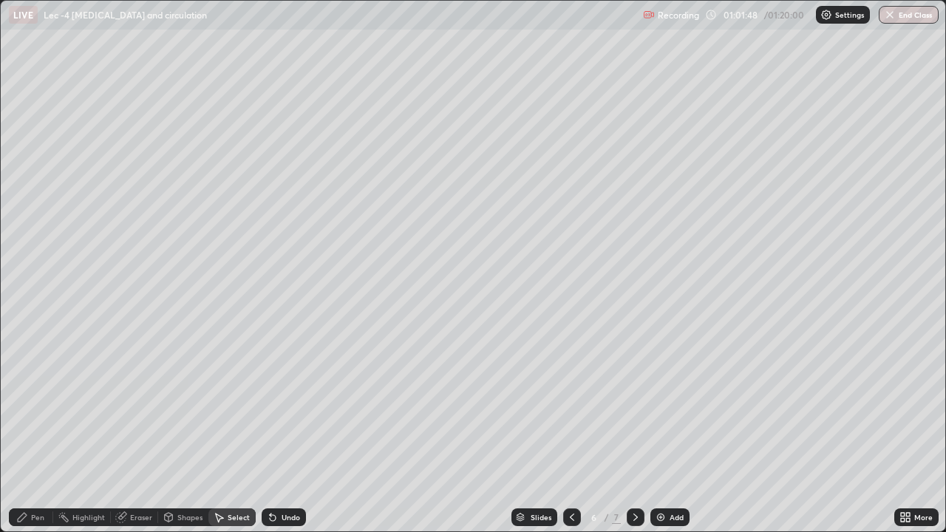
click at [33, 432] on div "Pen" at bounding box center [31, 517] width 44 height 18
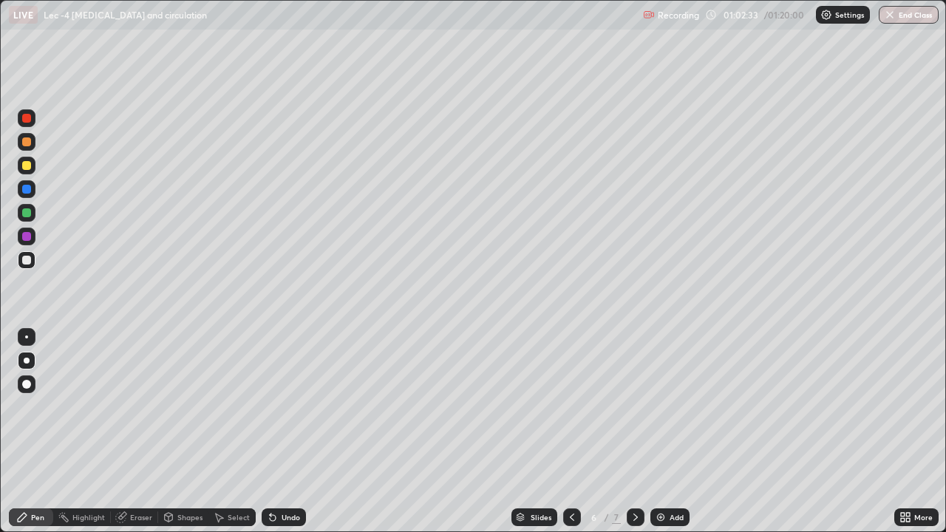
click at [231, 432] on div "Select" at bounding box center [231, 517] width 47 height 18
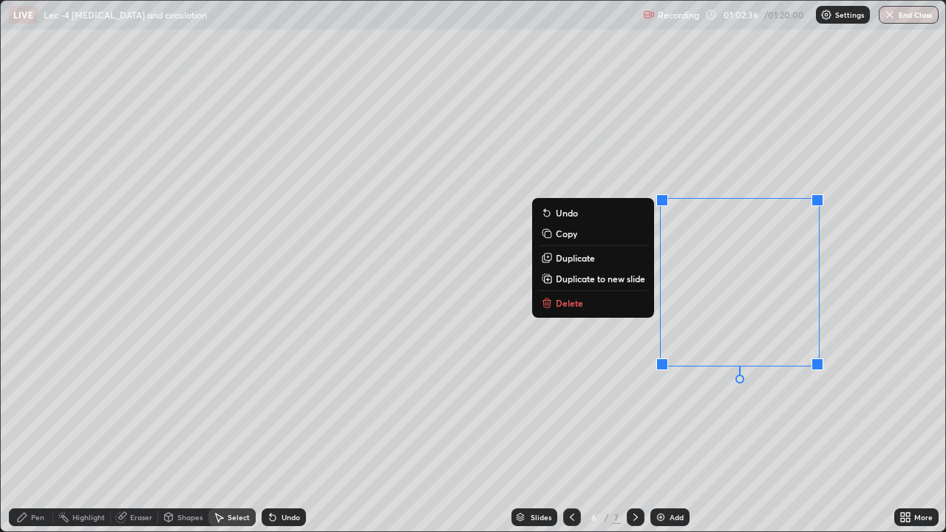
click at [608, 302] on button "Delete" at bounding box center [593, 303] width 110 height 18
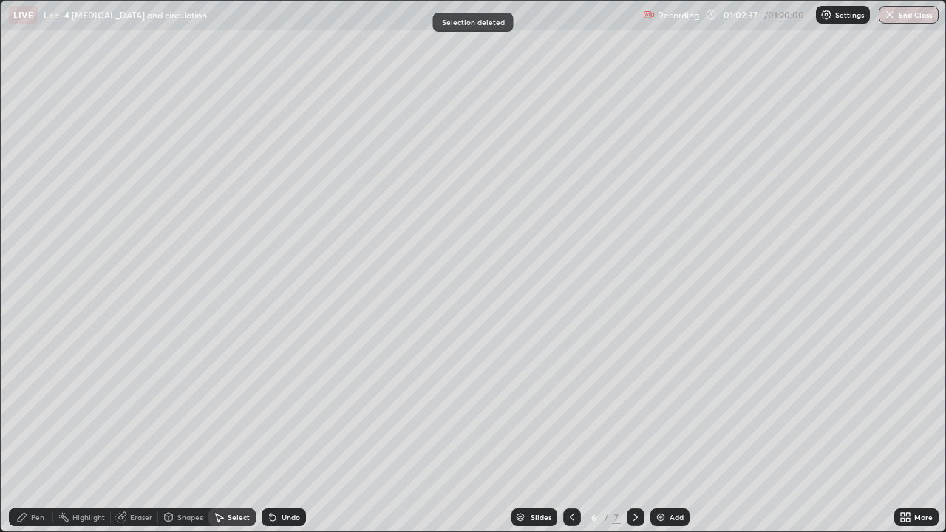
click at [35, 432] on div "Pen" at bounding box center [31, 517] width 44 height 18
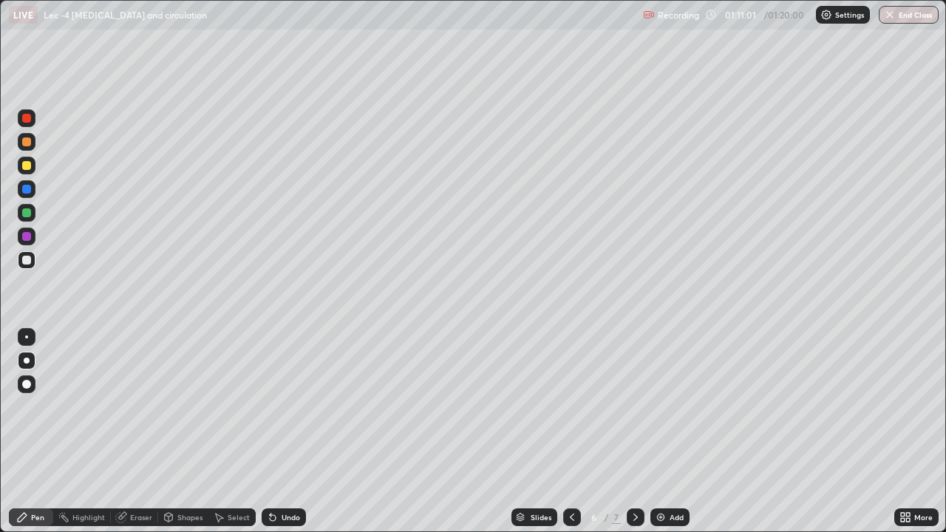
click at [634, 432] on icon at bounding box center [636, 517] width 12 height 12
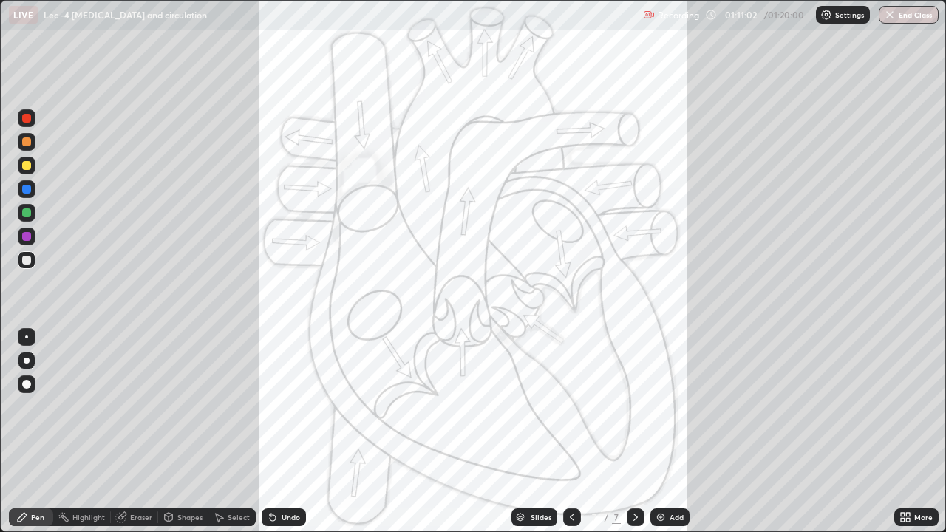
click at [634, 432] on icon at bounding box center [636, 517] width 12 height 12
click at [659, 432] on img at bounding box center [661, 517] width 12 height 12
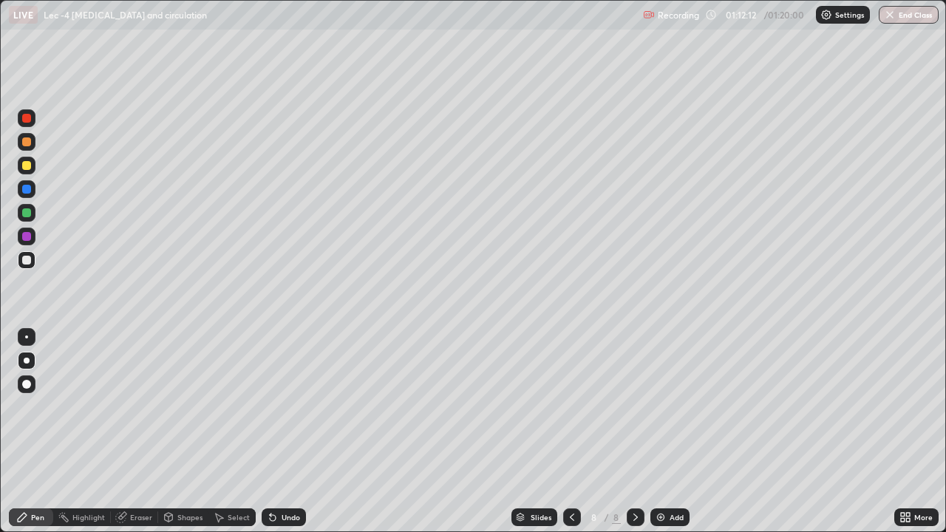
click at [224, 432] on div "Select" at bounding box center [231, 517] width 47 height 18
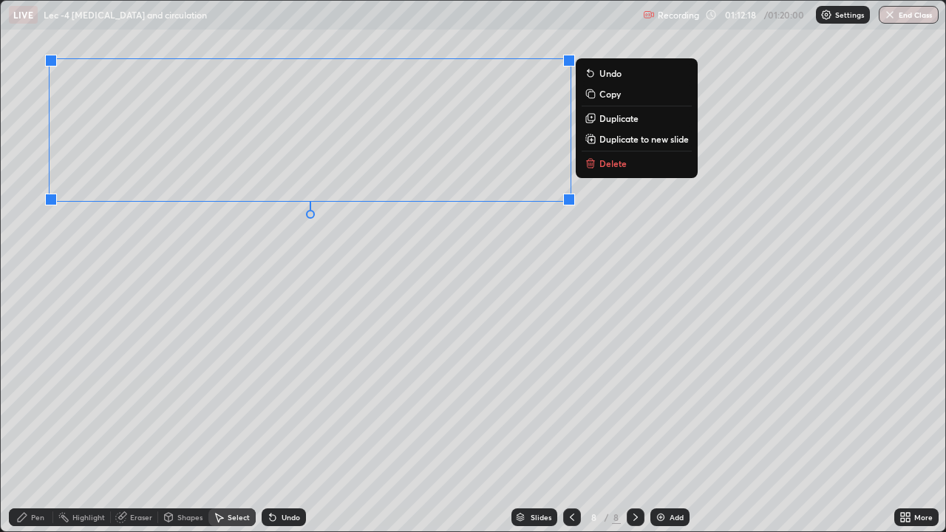
click at [161, 387] on div "0 ° Undo Copy Duplicate Duplicate to new slide Delete" at bounding box center [473, 266] width 944 height 531
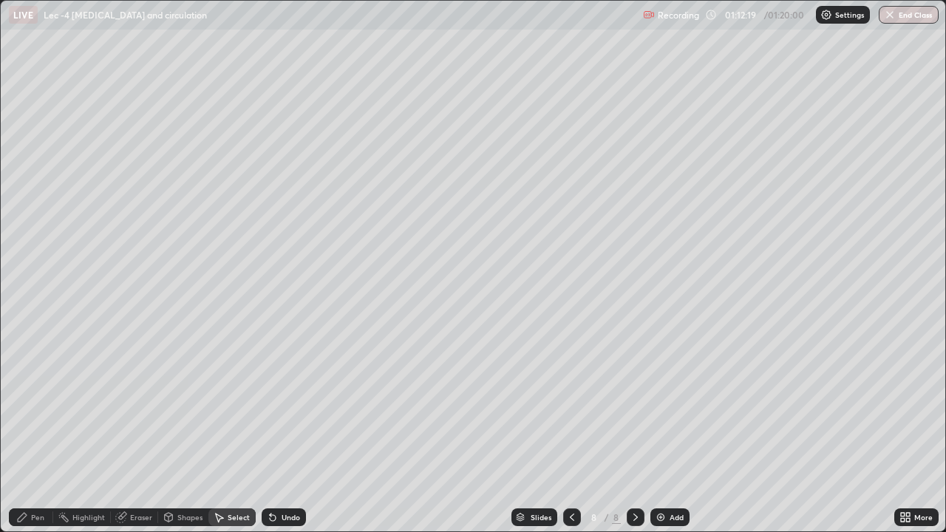
click at [35, 432] on div "Pen" at bounding box center [37, 517] width 13 height 7
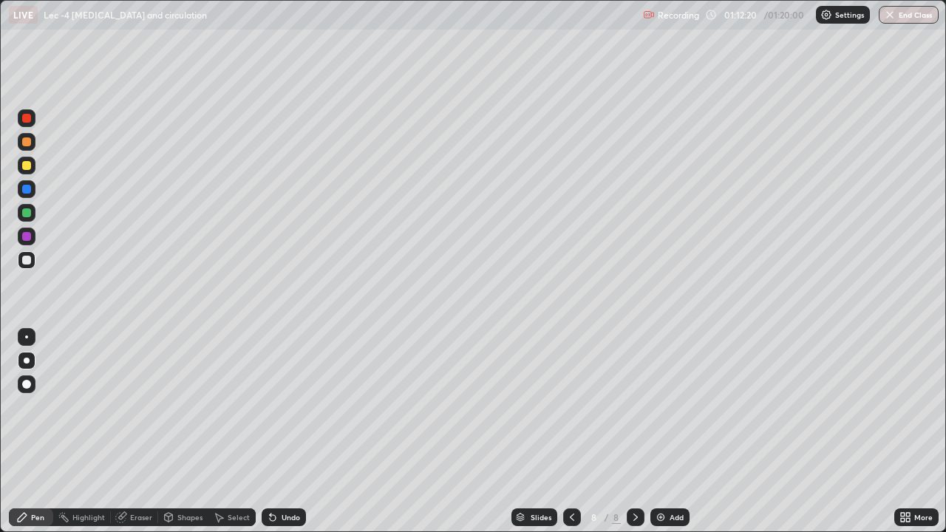
click at [144, 432] on div "Eraser" at bounding box center [141, 517] width 22 height 7
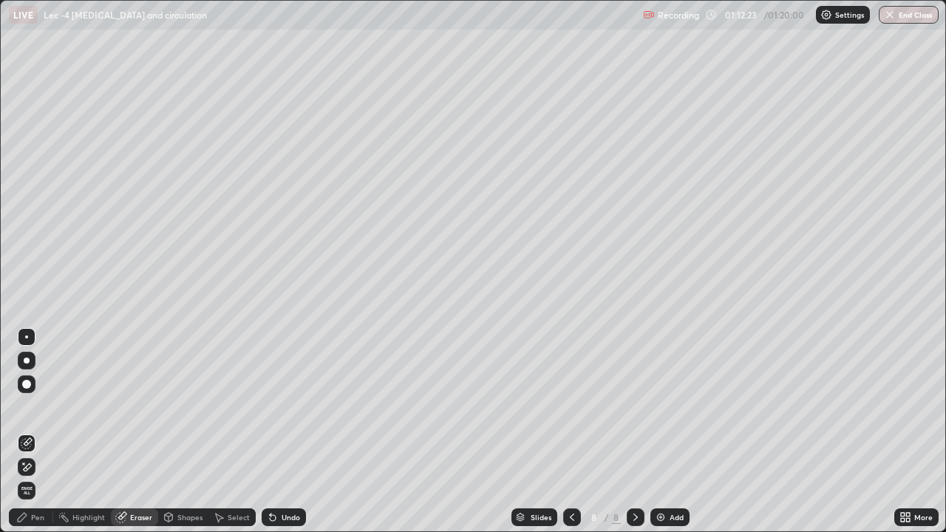
click at [33, 432] on div "Pen" at bounding box center [31, 517] width 44 height 18
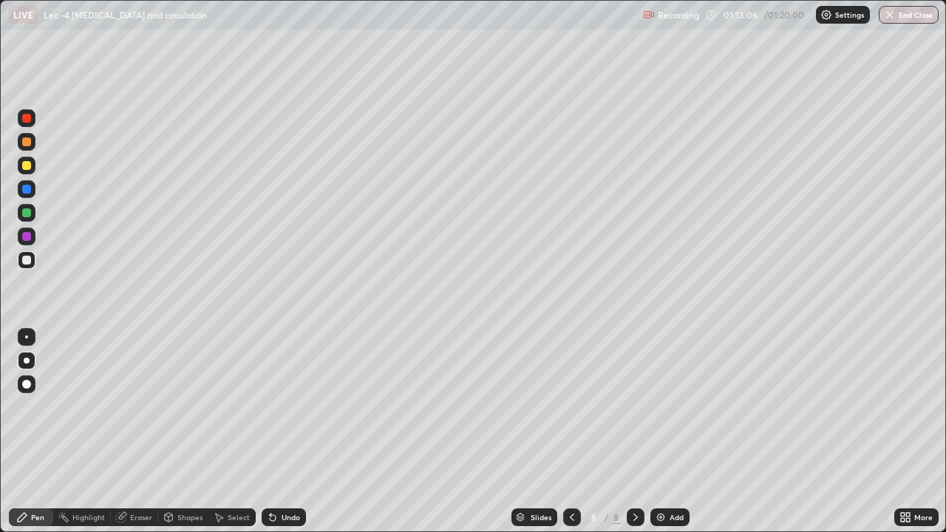
click at [134, 432] on div "Eraser" at bounding box center [141, 517] width 22 height 7
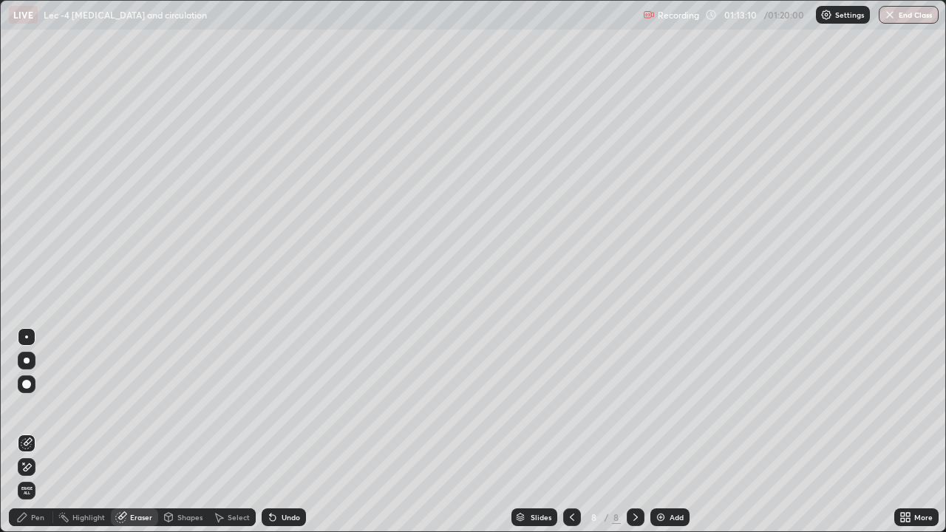
click at [35, 432] on div "Pen" at bounding box center [37, 517] width 13 height 7
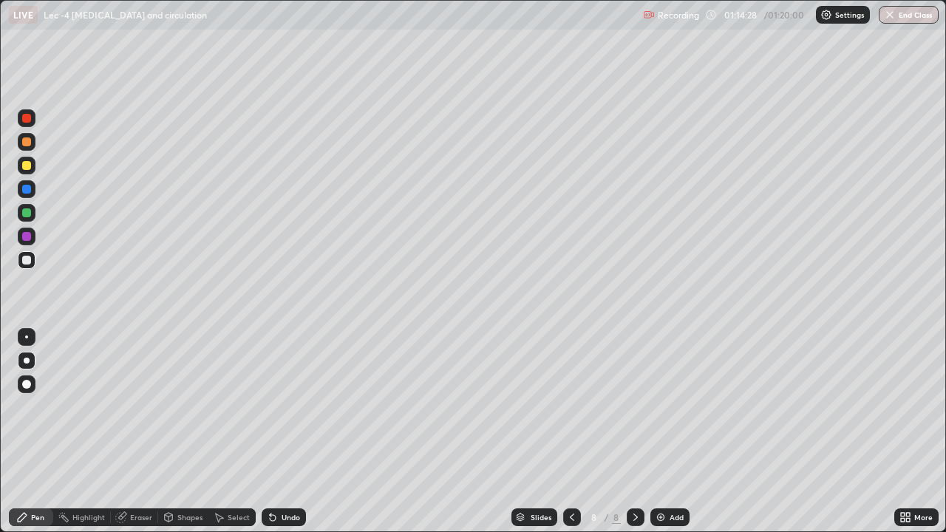
click at [270, 432] on icon at bounding box center [273, 518] width 6 height 6
click at [282, 432] on div "Undo" at bounding box center [291, 517] width 18 height 7
click at [282, 432] on div "Undo" at bounding box center [284, 517] width 44 height 18
click at [570, 432] on icon at bounding box center [572, 517] width 12 height 12
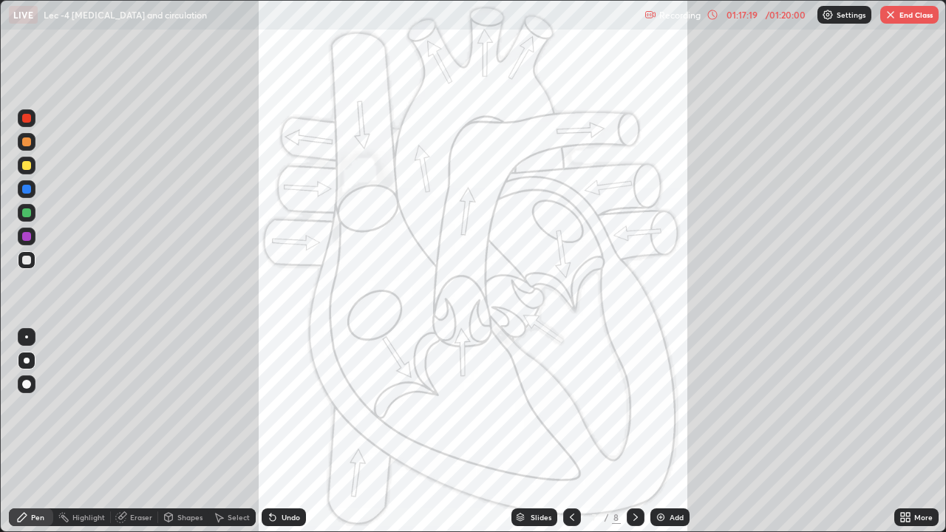
click at [631, 432] on icon at bounding box center [636, 517] width 12 height 12
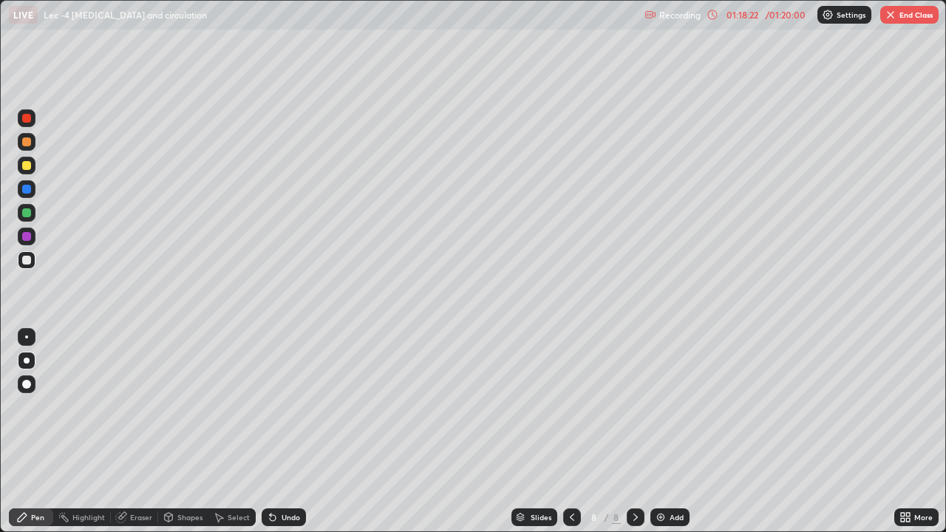
click at [665, 432] on div "Add" at bounding box center [669, 517] width 39 height 18
click at [277, 432] on div "Undo" at bounding box center [284, 517] width 44 height 18
click at [278, 432] on div "Undo" at bounding box center [284, 517] width 44 height 18
click at [272, 432] on icon at bounding box center [273, 518] width 6 height 6
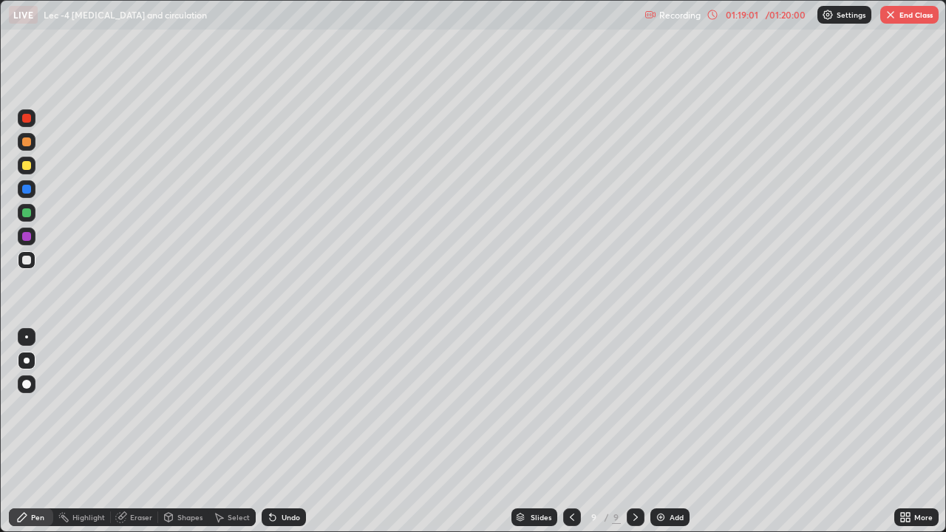
click at [272, 432] on icon at bounding box center [273, 518] width 6 height 6
click at [270, 432] on icon at bounding box center [273, 518] width 6 height 6
click at [139, 432] on div "Eraser" at bounding box center [141, 517] width 22 height 7
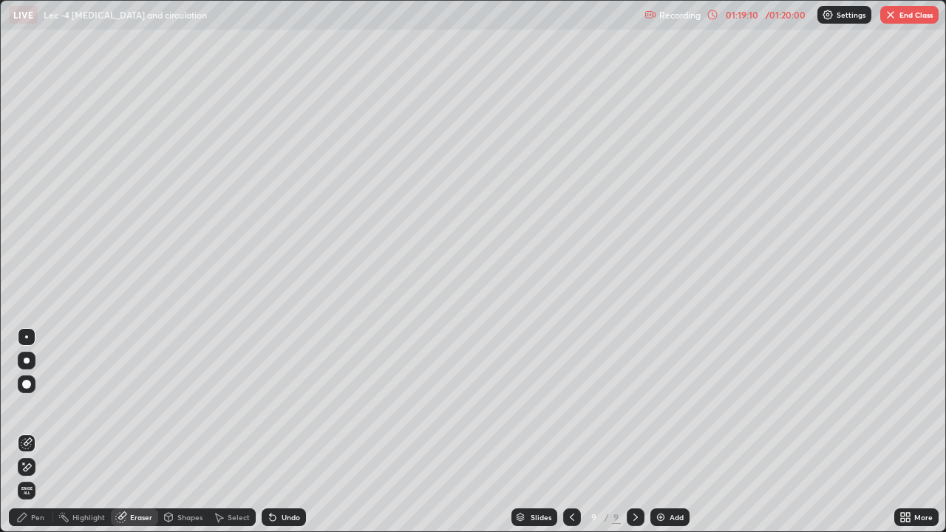
click at [35, 432] on div "Pen" at bounding box center [37, 517] width 13 height 7
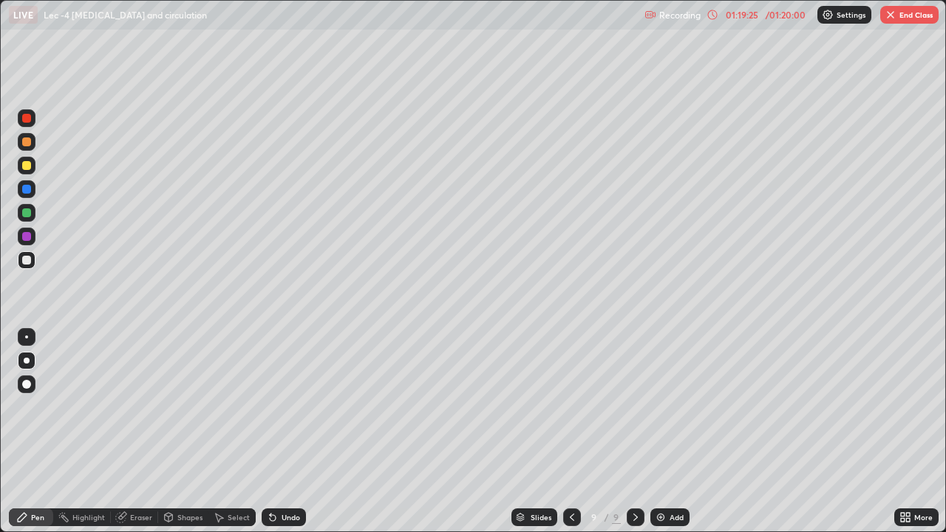
click at [273, 432] on icon at bounding box center [273, 518] width 6 height 6
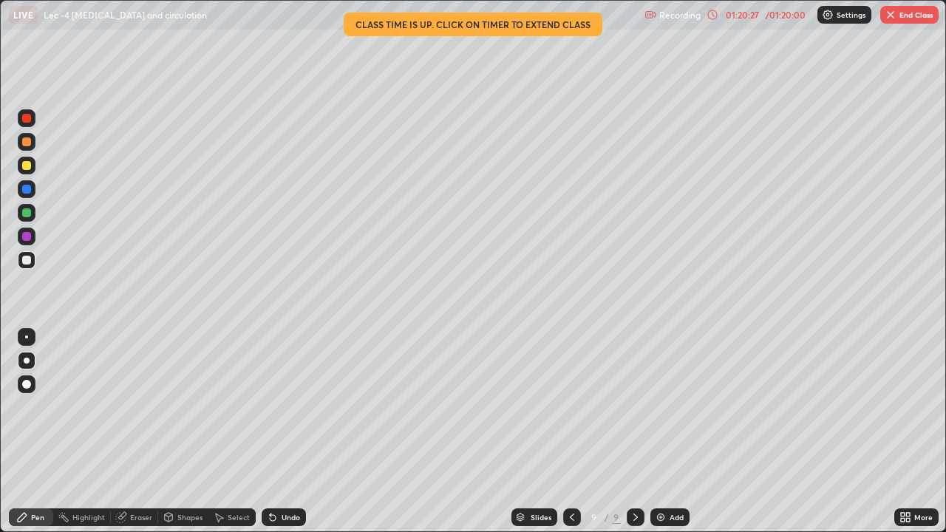
click at [236, 432] on div "Select" at bounding box center [239, 517] width 22 height 7
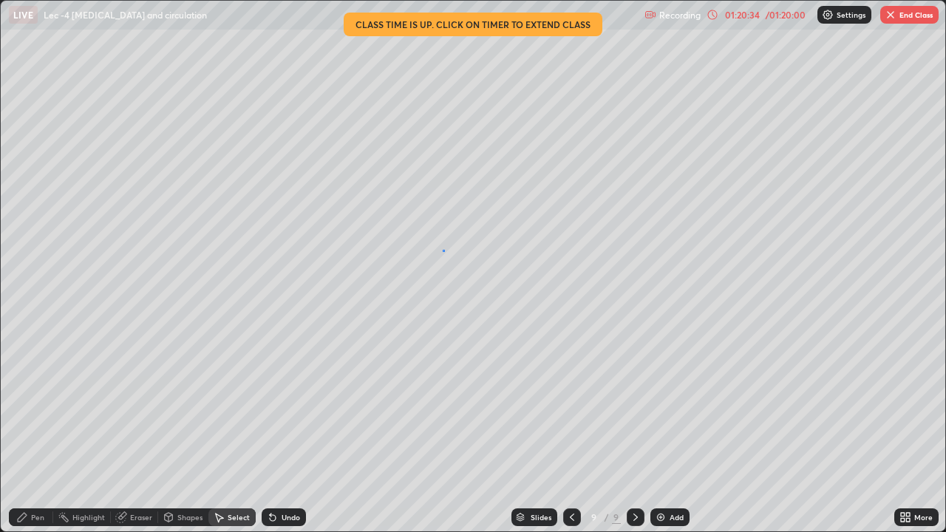
click at [444, 251] on div "0 ° Undo Copy Duplicate Duplicate to new slide Delete" at bounding box center [473, 266] width 944 height 531
click at [38, 432] on div "Pen" at bounding box center [37, 517] width 13 height 7
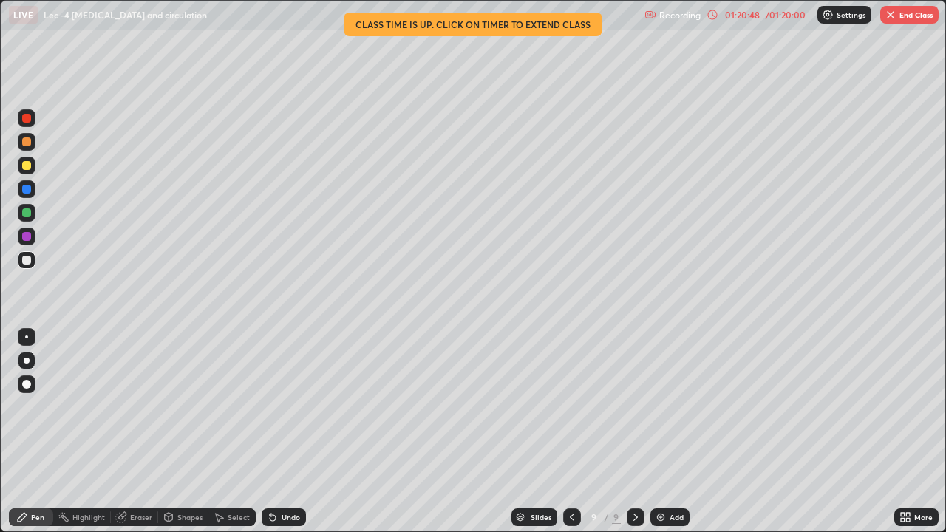
click at [571, 432] on icon at bounding box center [572, 517] width 12 height 12
click at [570, 432] on icon at bounding box center [572, 517] width 12 height 12
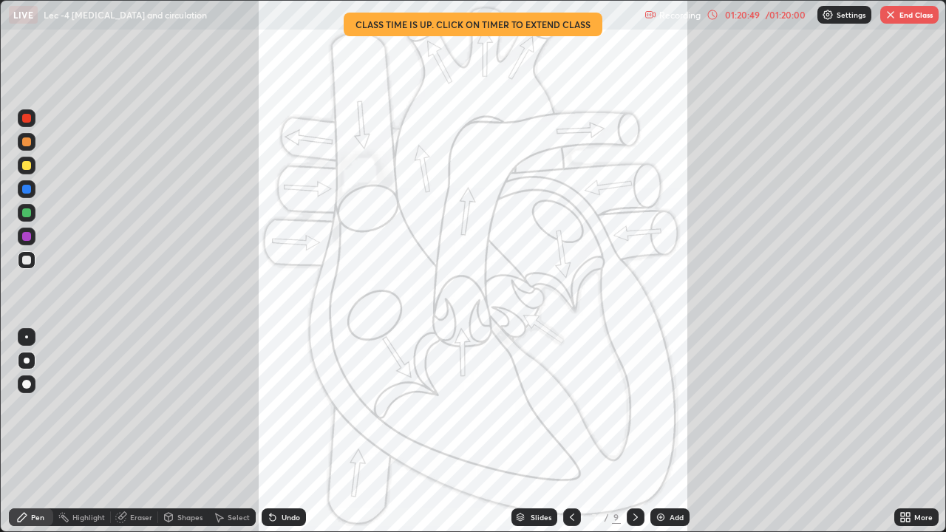
click at [572, 432] on icon at bounding box center [572, 517] width 4 height 7
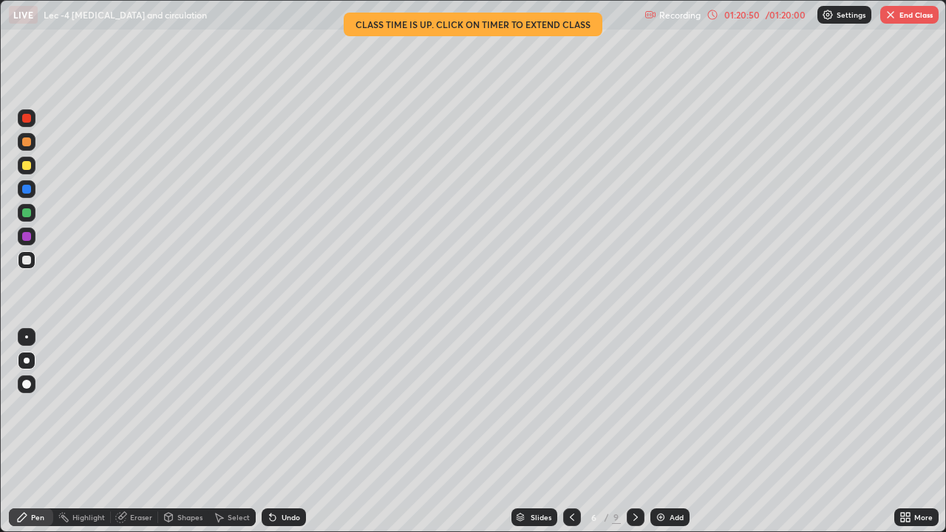
click at [634, 432] on icon at bounding box center [636, 517] width 12 height 12
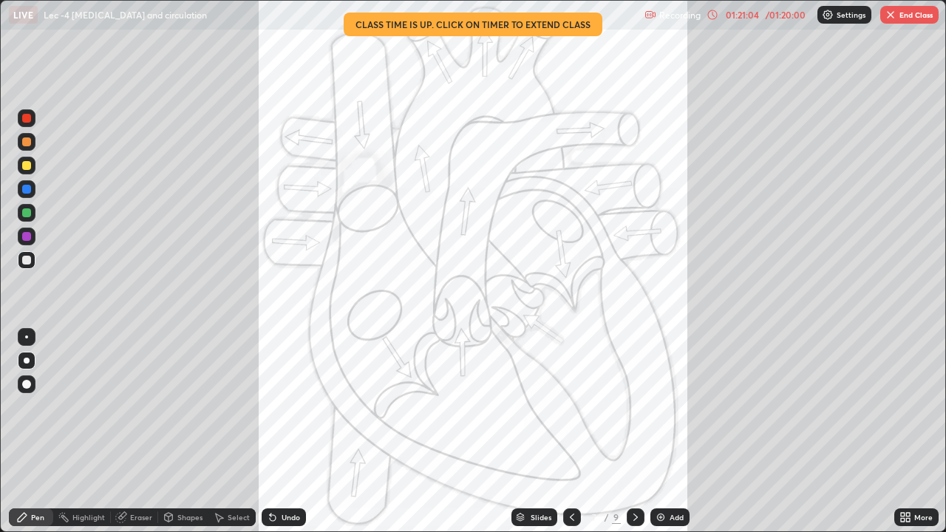
click at [25, 239] on div at bounding box center [26, 236] width 9 height 9
click at [28, 139] on div at bounding box center [26, 141] width 9 height 9
click at [32, 214] on div at bounding box center [27, 213] width 18 height 18
click at [634, 432] on icon at bounding box center [636, 517] width 12 height 12
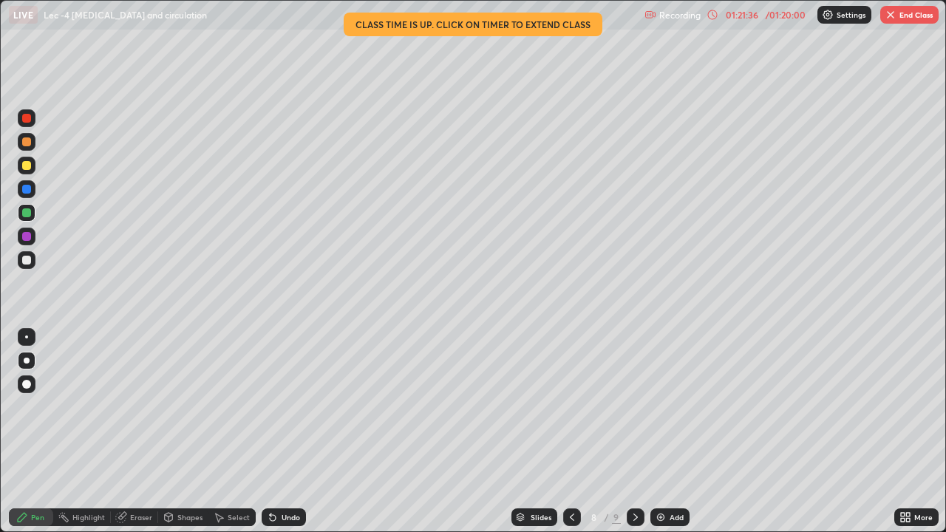
click at [634, 432] on icon at bounding box center [636, 517] width 12 height 12
click at [570, 432] on icon at bounding box center [572, 517] width 12 height 12
click at [568, 432] on icon at bounding box center [572, 517] width 12 height 12
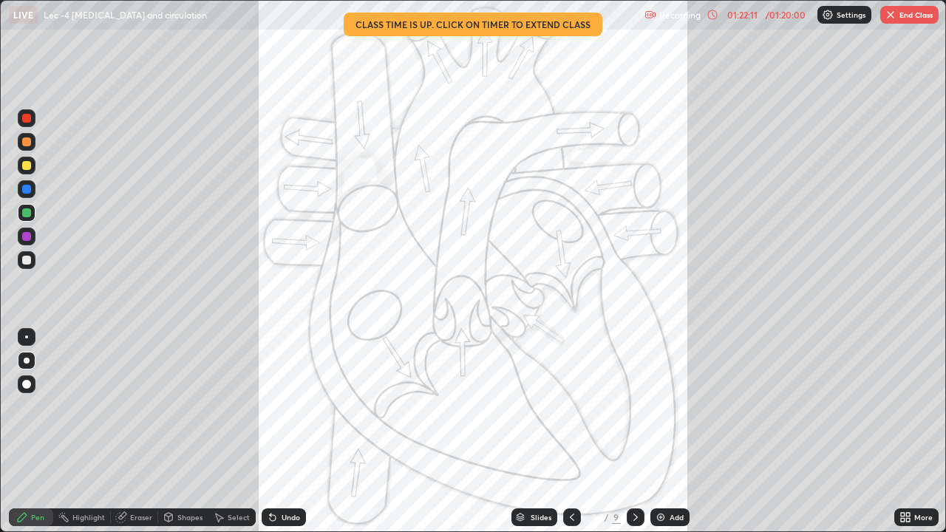
click at [570, 432] on icon at bounding box center [572, 517] width 12 height 12
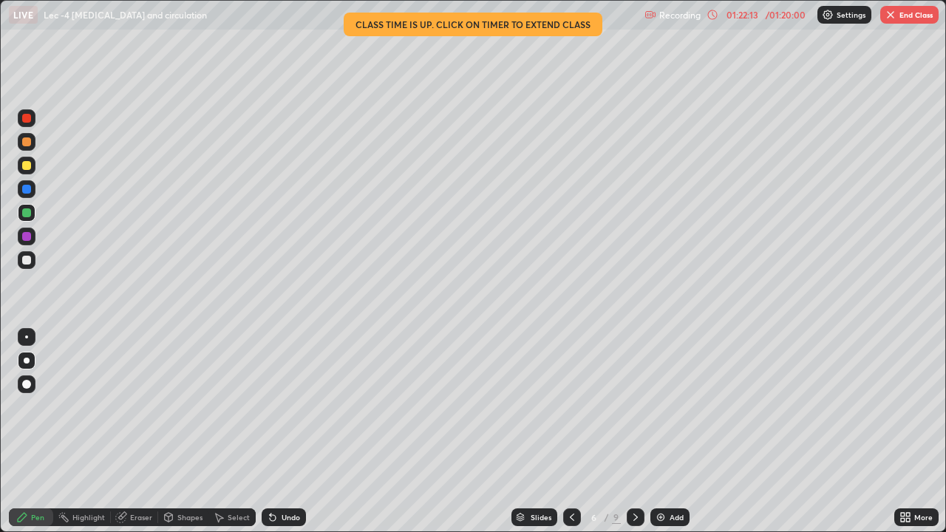
click at [570, 432] on icon at bounding box center [572, 517] width 12 height 12
click at [633, 432] on icon at bounding box center [636, 517] width 12 height 12
click at [634, 432] on icon at bounding box center [636, 517] width 12 height 12
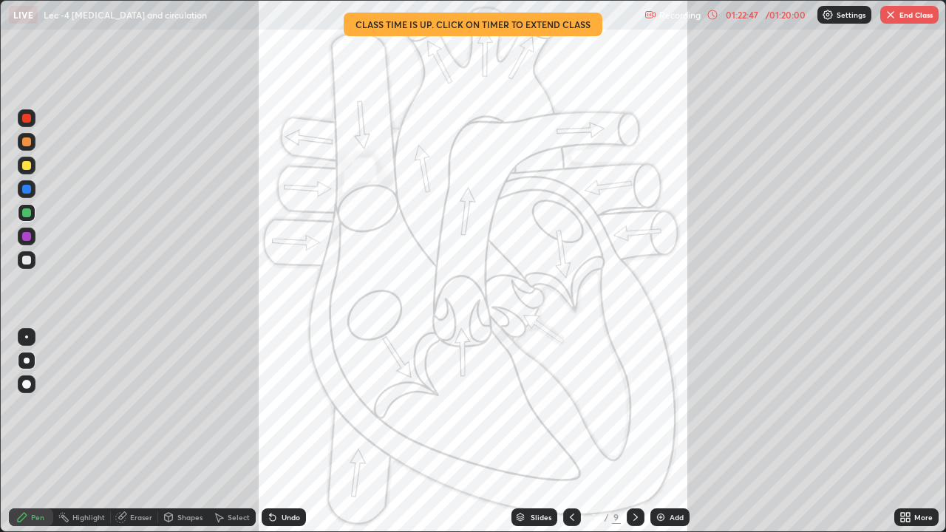
click at [634, 432] on icon at bounding box center [636, 517] width 12 height 12
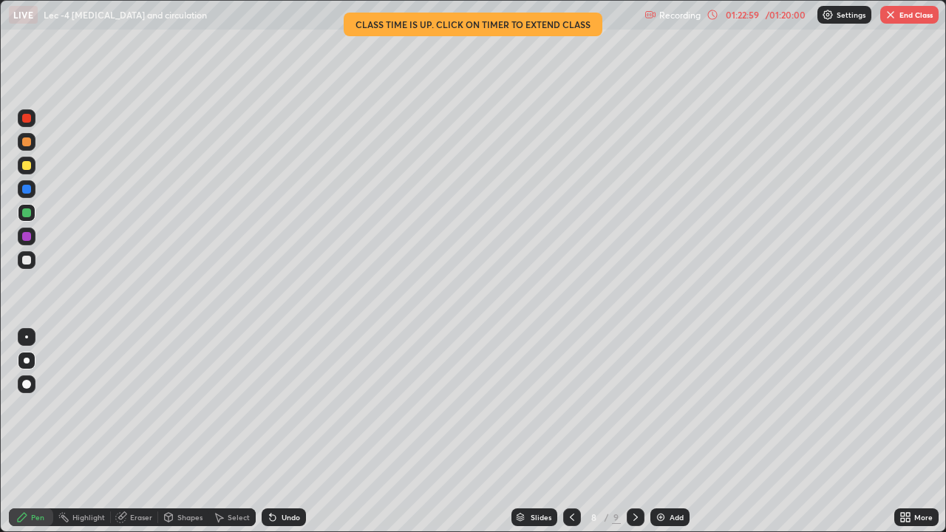
click at [634, 432] on icon at bounding box center [636, 517] width 12 height 12
click at [902, 432] on icon at bounding box center [903, 515] width 4 height 4
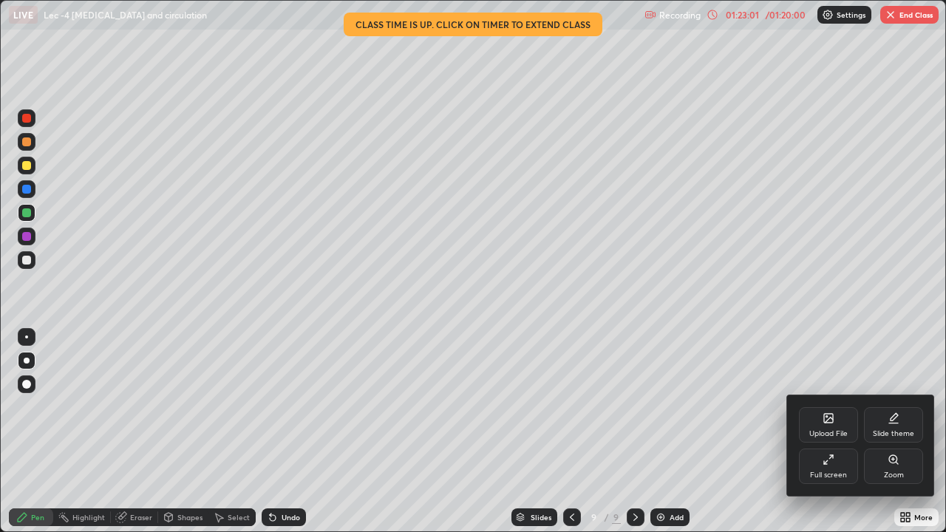
click at [830, 432] on div "Full screen" at bounding box center [828, 466] width 59 height 35
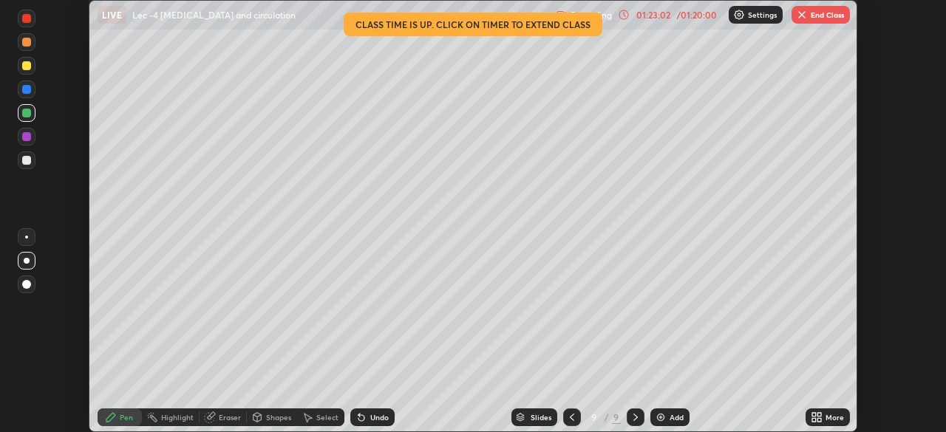
scroll to position [73466, 72952]
click at [817, 16] on button "End Class" at bounding box center [820, 15] width 58 height 18
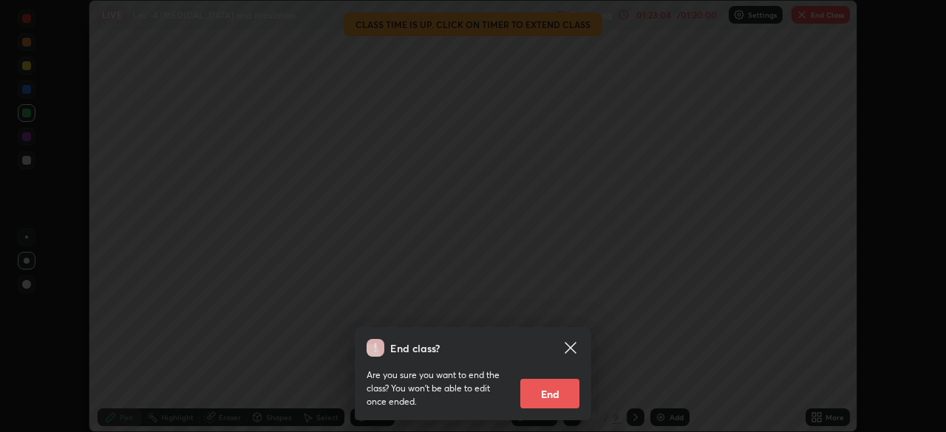
click at [544, 392] on button "End" at bounding box center [549, 394] width 59 height 30
